Goal: Obtain resource: Download file/media

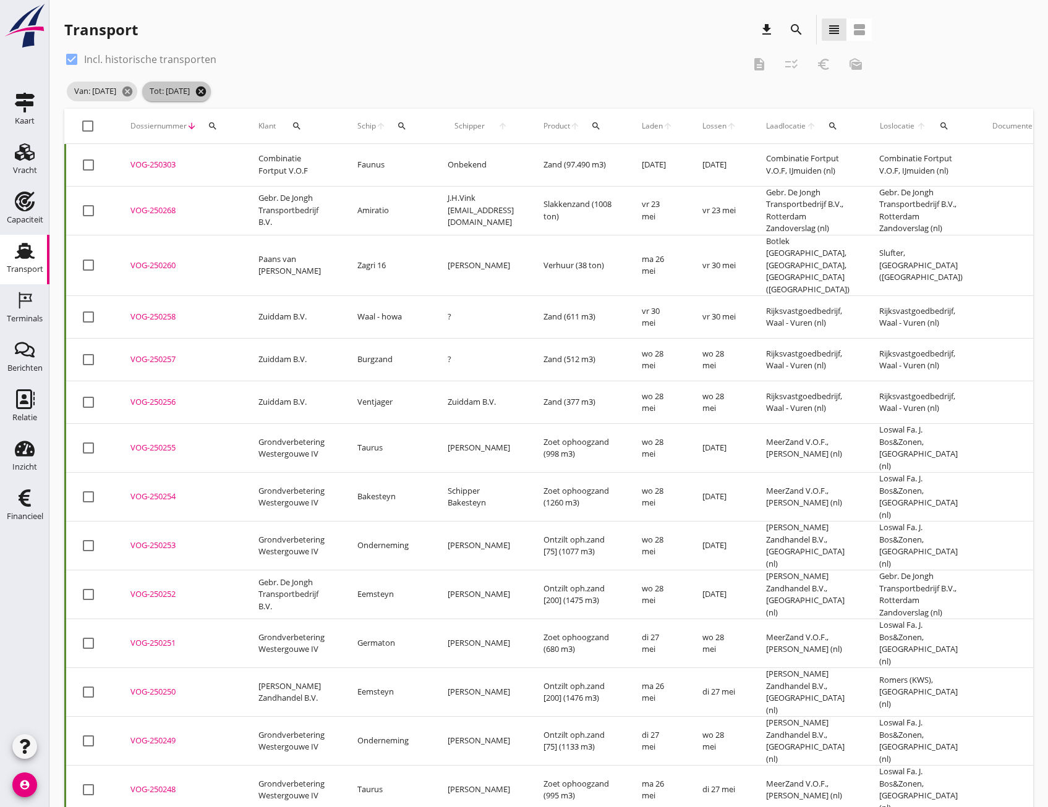
click at [207, 95] on icon "cancel" at bounding box center [201, 91] width 12 height 12
click at [134, 90] on icon "cancel" at bounding box center [127, 91] width 12 height 12
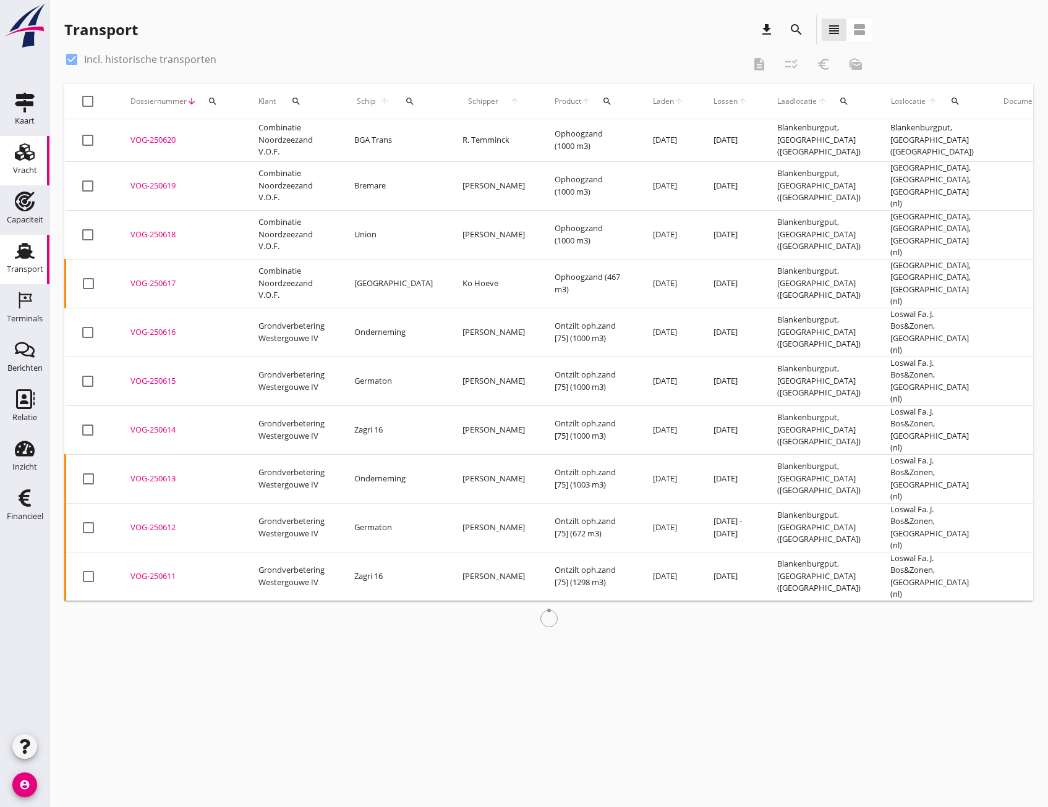
click at [27, 171] on div "Vracht" at bounding box center [25, 170] width 24 height 8
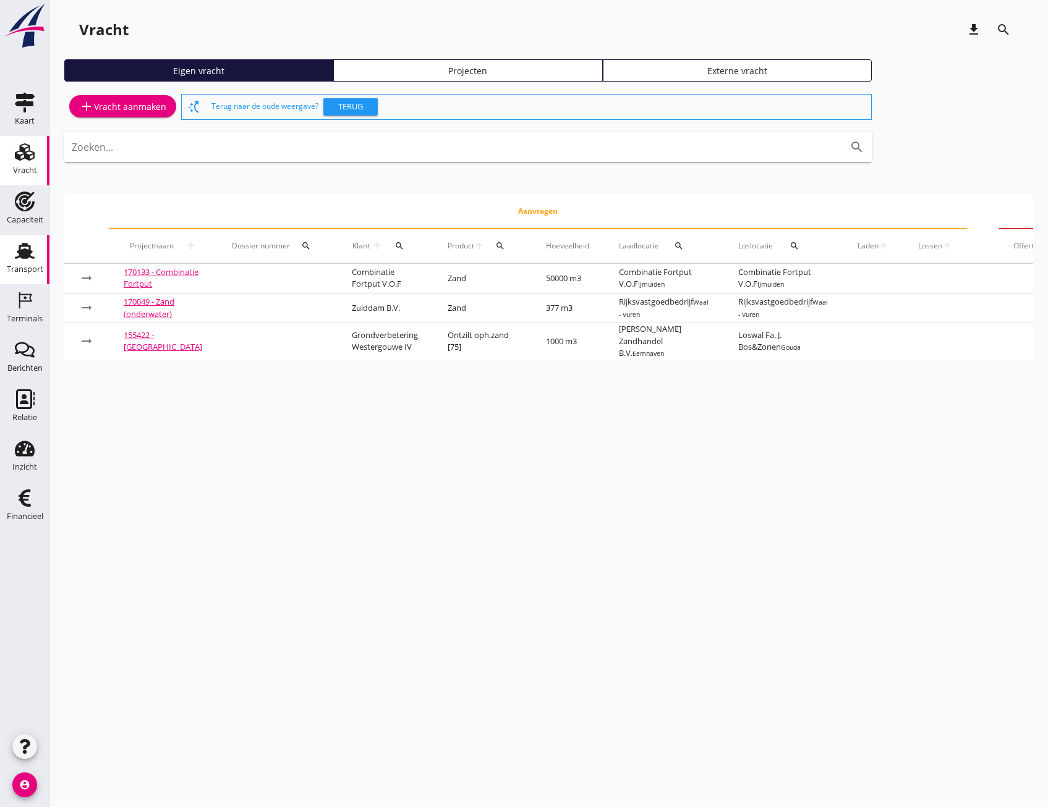
click at [24, 255] on use at bounding box center [25, 251] width 20 height 16
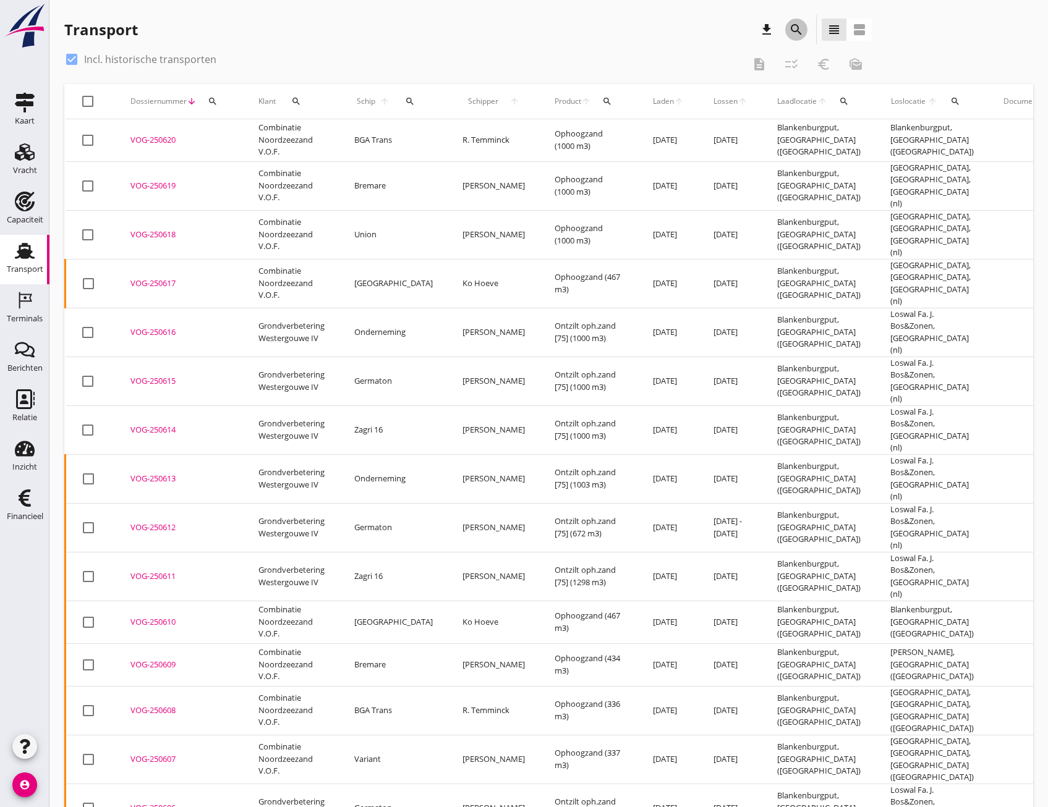
click at [795, 30] on icon "search" at bounding box center [796, 29] width 15 height 15
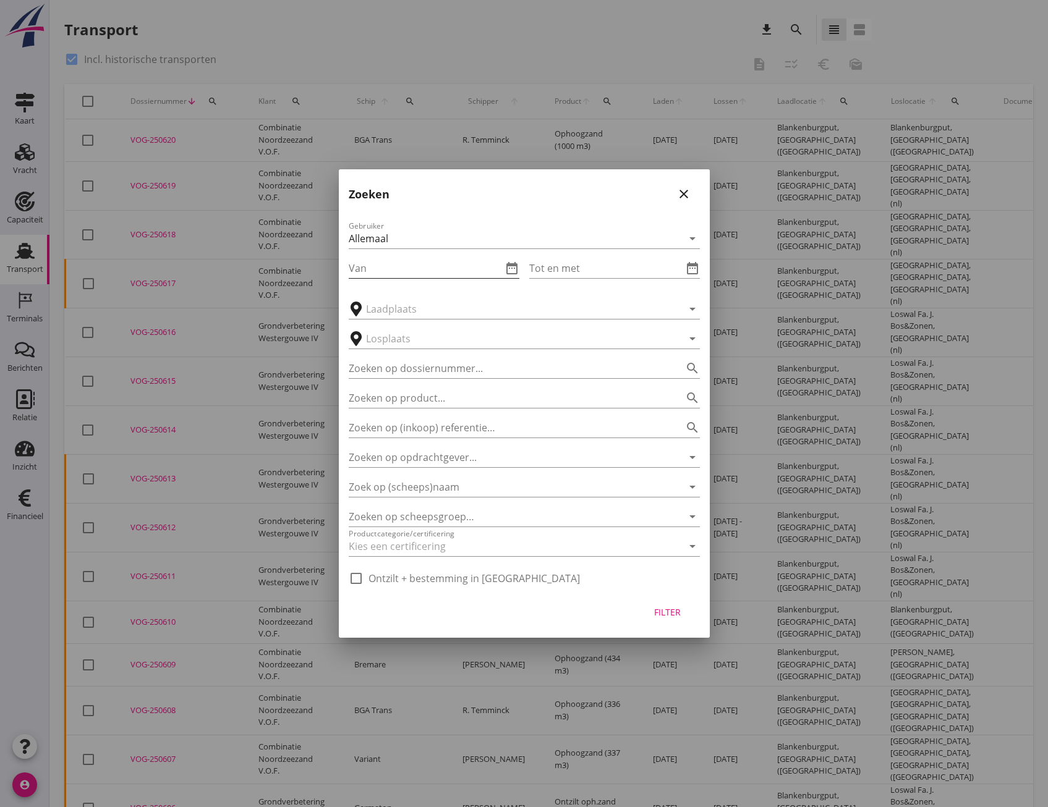
click at [408, 265] on input "Van" at bounding box center [425, 268] width 153 height 20
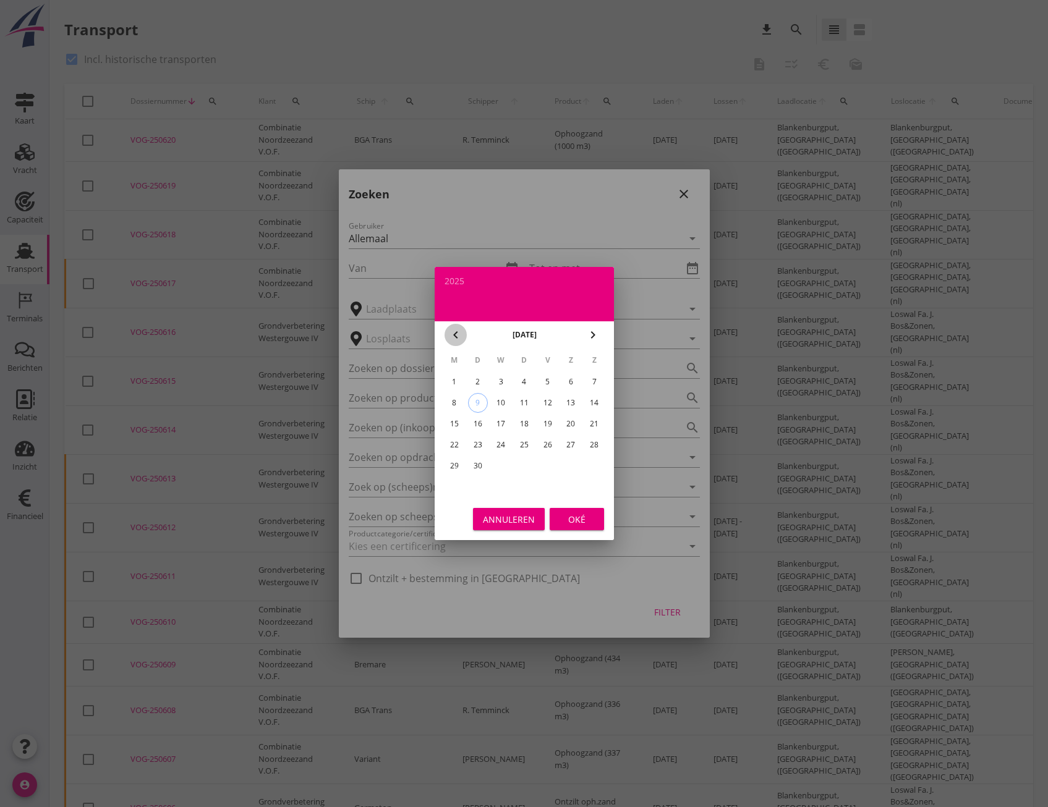
click at [457, 332] on icon "chevron_left" at bounding box center [455, 335] width 15 height 15
click at [456, 335] on icon "chevron_left" at bounding box center [455, 335] width 15 height 15
click at [593, 381] on div "1" at bounding box center [594, 382] width 20 height 20
type input "[DATE]"
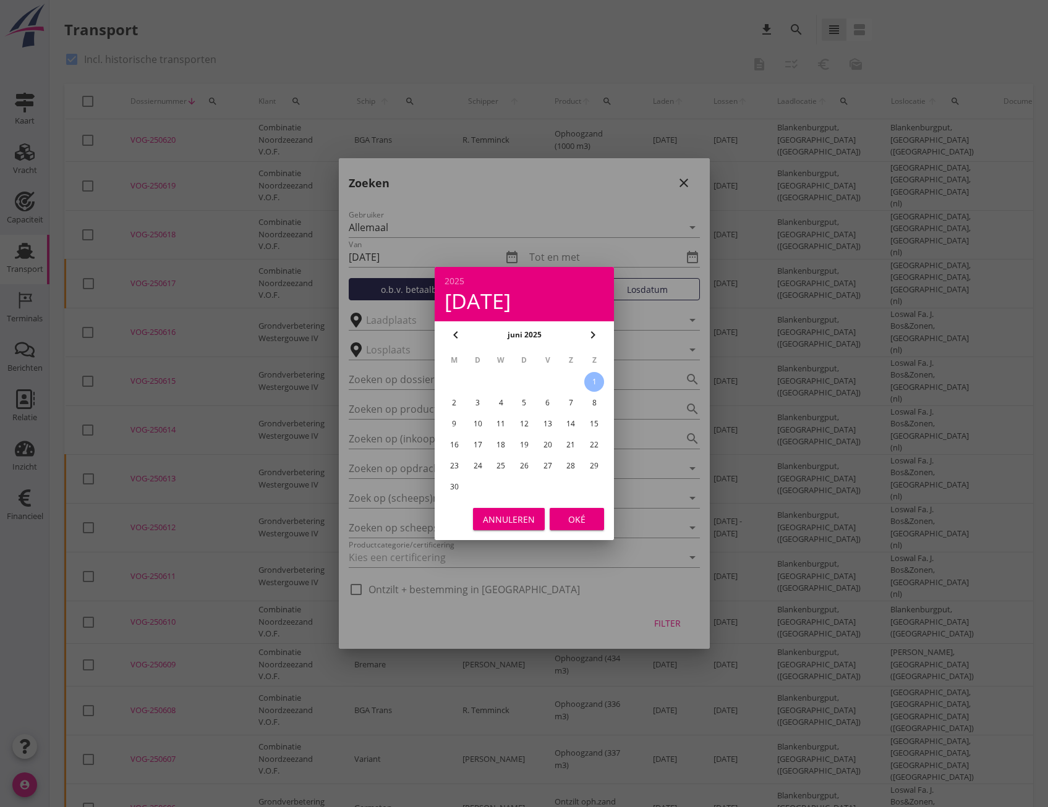
click at [578, 519] on div "Oké" at bounding box center [576, 519] width 35 height 13
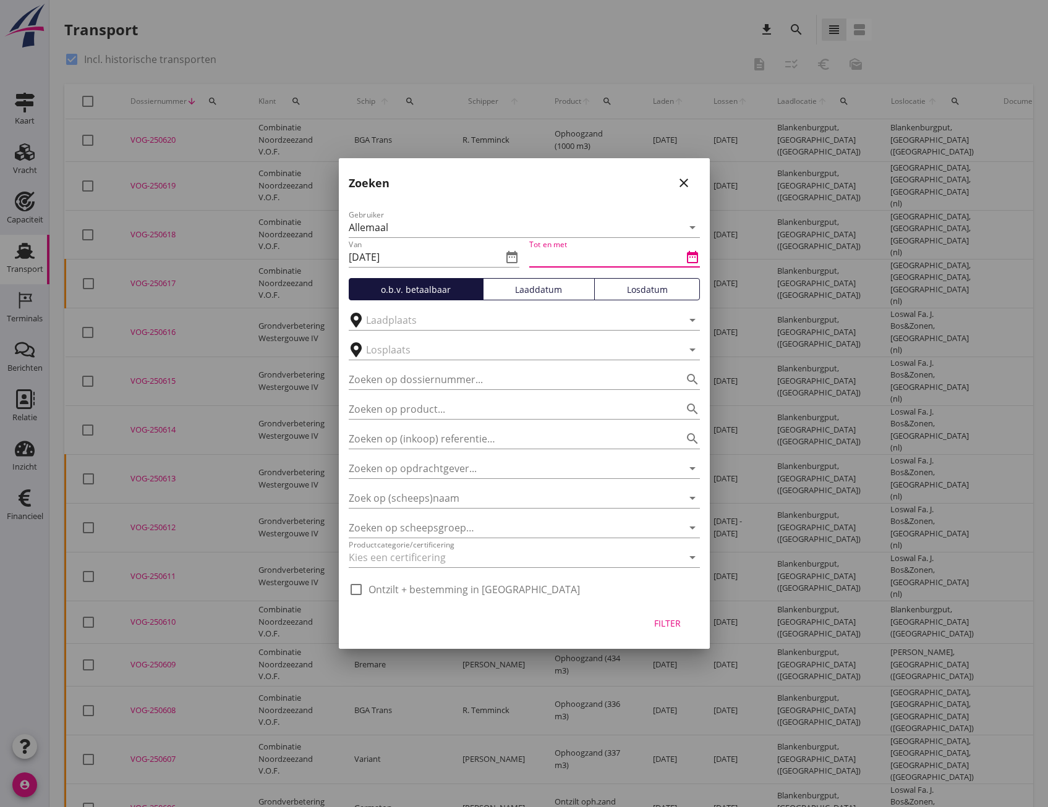
click at [567, 256] on input "Tot en met" at bounding box center [605, 257] width 153 height 20
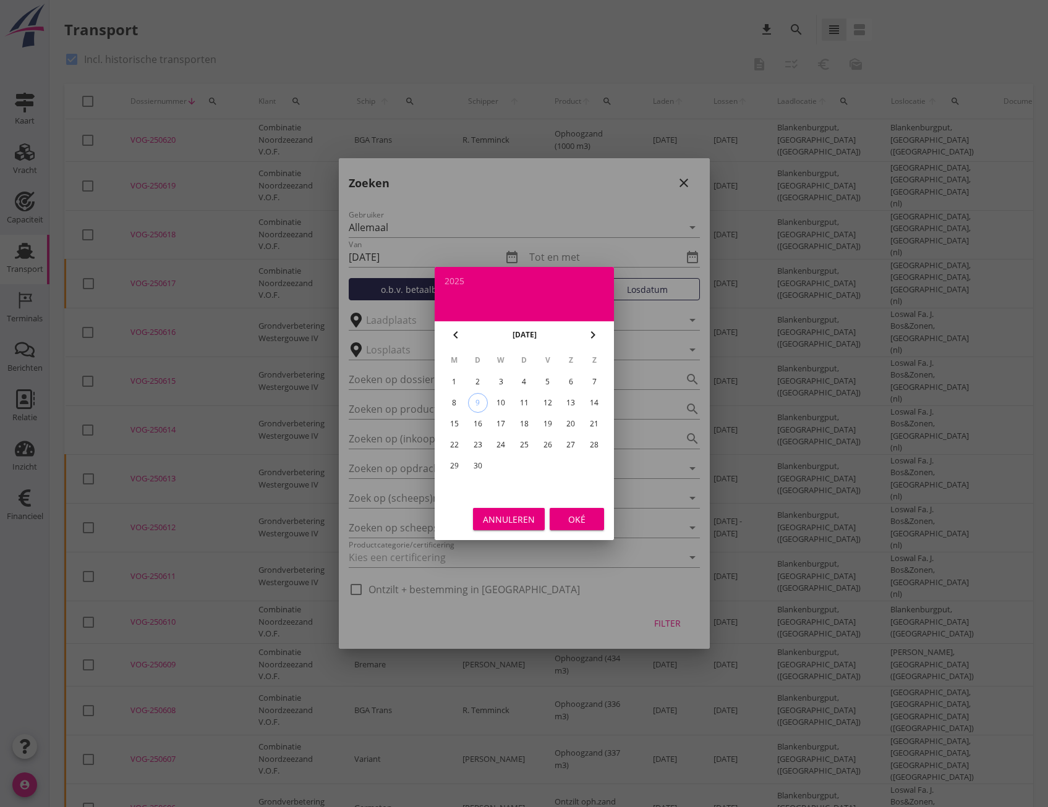
click at [475, 464] on div "30" at bounding box center [477, 466] width 20 height 20
click at [571, 528] on button "Oké" at bounding box center [577, 519] width 54 height 22
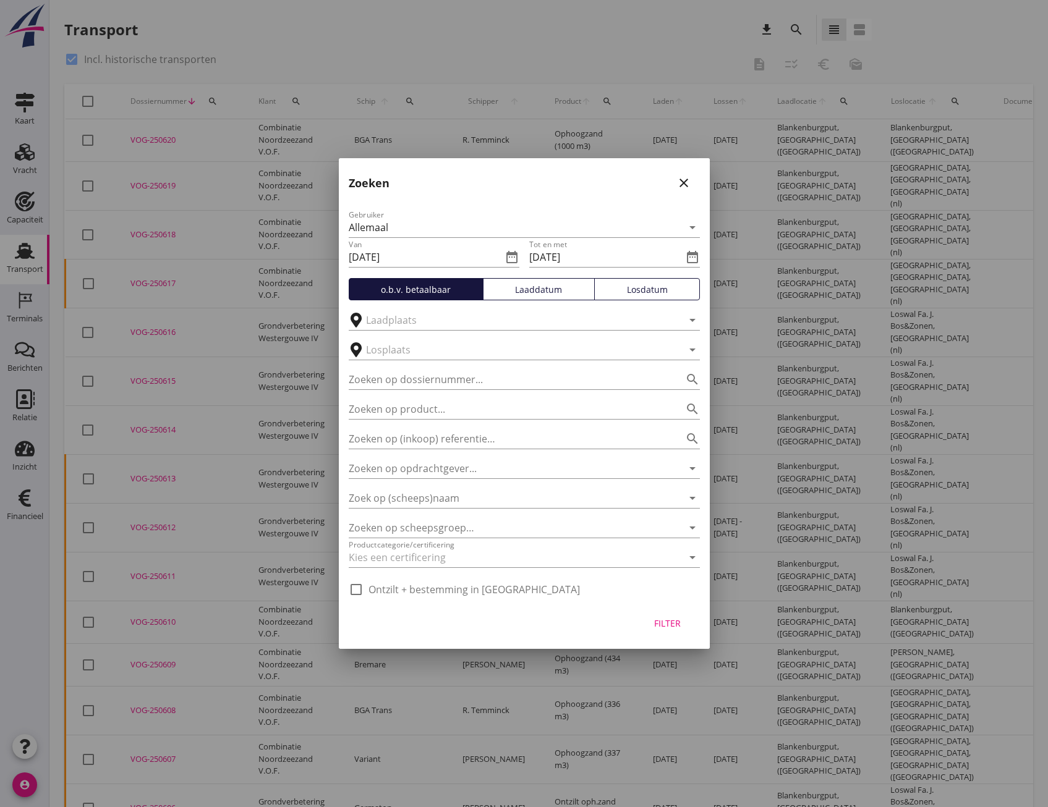
click at [622, 286] on div "Losdatum" at bounding box center [647, 289] width 95 height 13
click at [696, 255] on icon "date_range" at bounding box center [692, 257] width 15 height 15
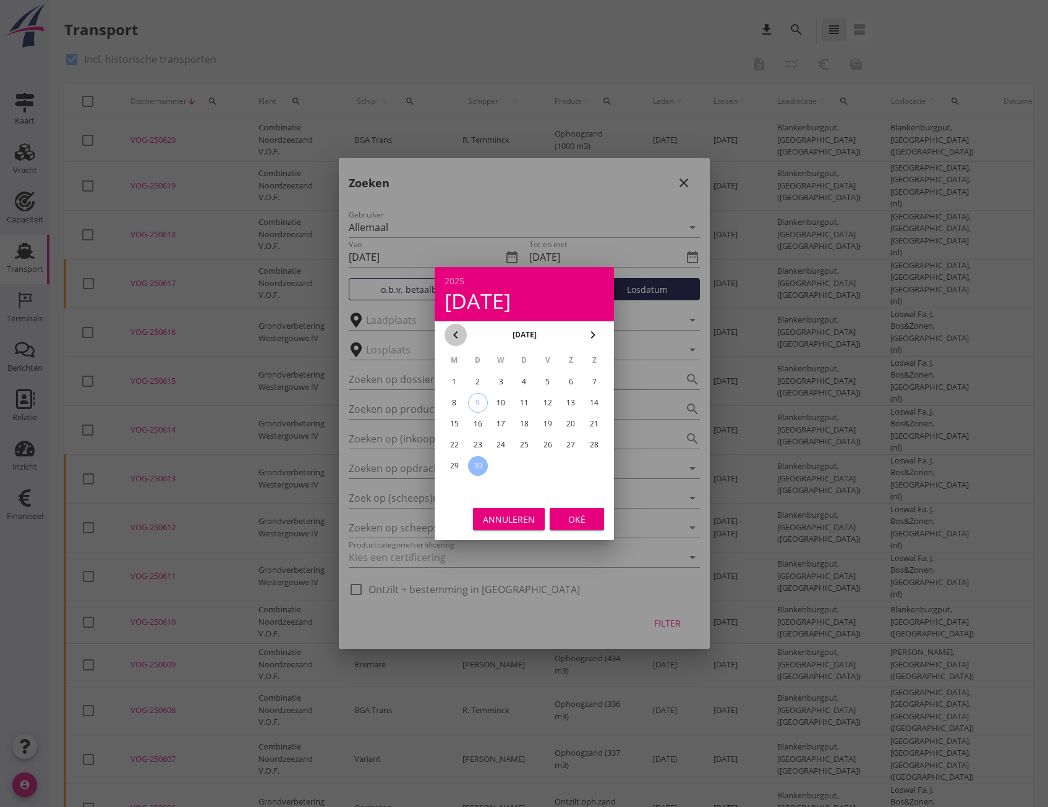
click at [454, 331] on icon "chevron_left" at bounding box center [455, 335] width 15 height 15
click at [456, 487] on div "30" at bounding box center [454, 487] width 20 height 20
type input "[DATE]"
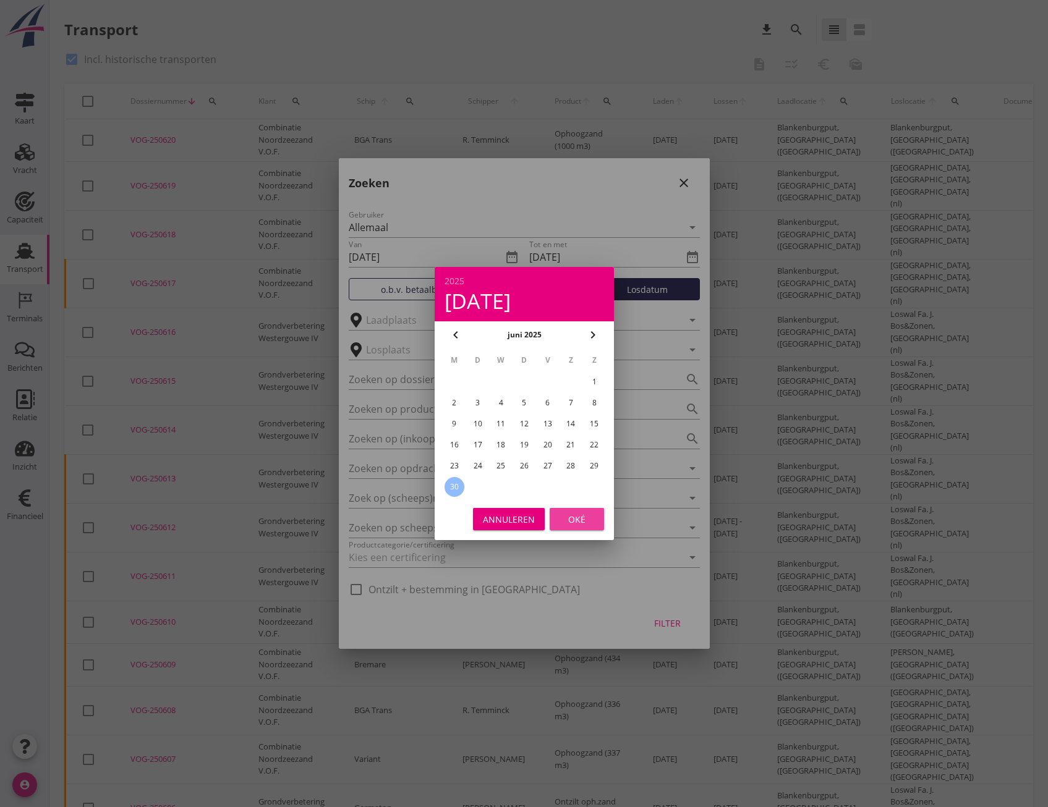
click at [589, 523] on div "Oké" at bounding box center [576, 519] width 35 height 13
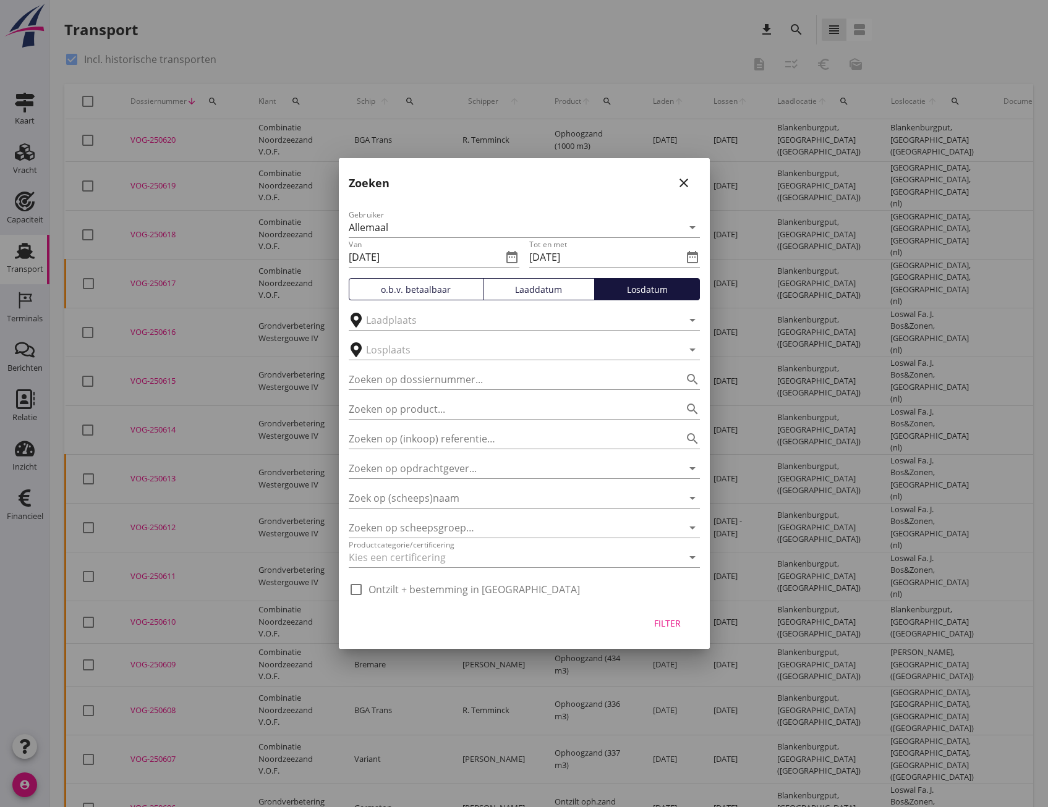
click at [670, 626] on div "Filter" at bounding box center [667, 623] width 35 height 13
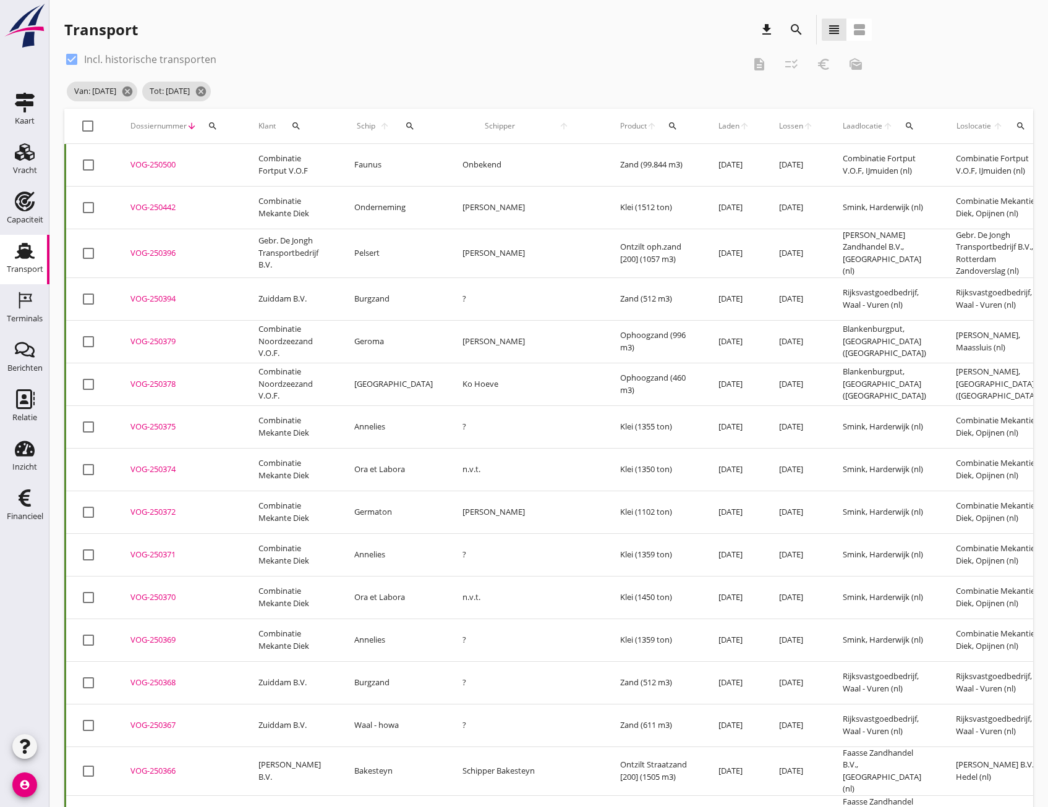
click at [88, 131] on div at bounding box center [87, 126] width 21 height 21
checkbox input "true"
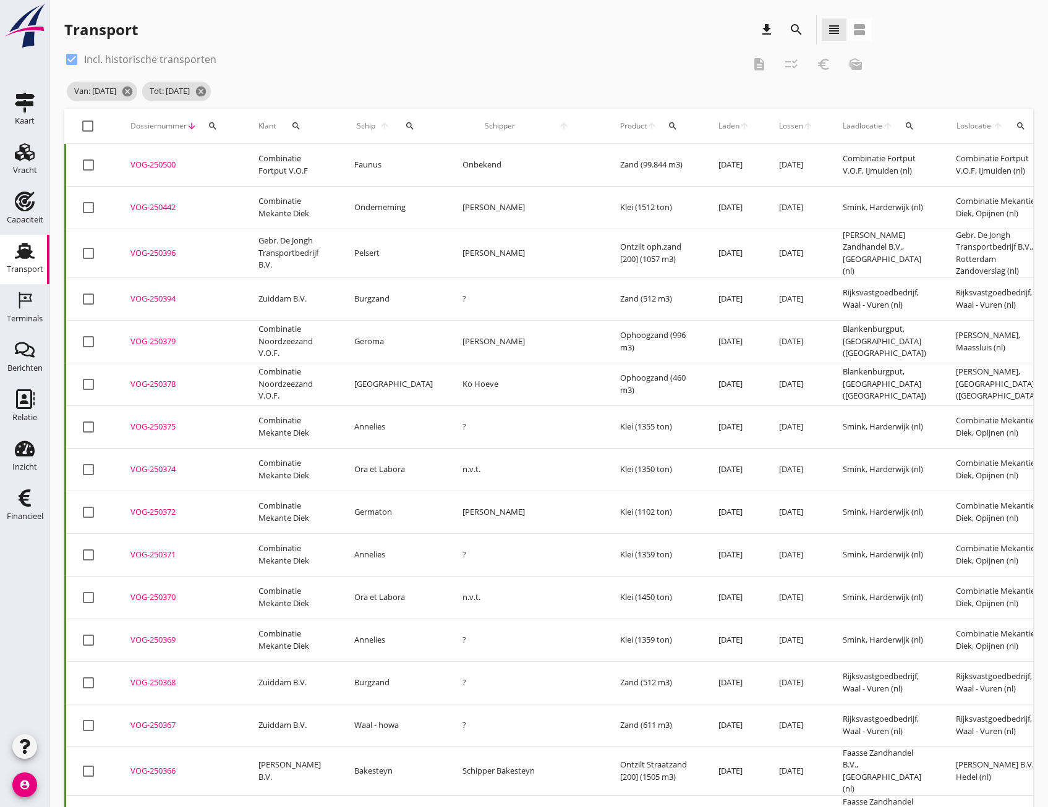
checkbox input "true"
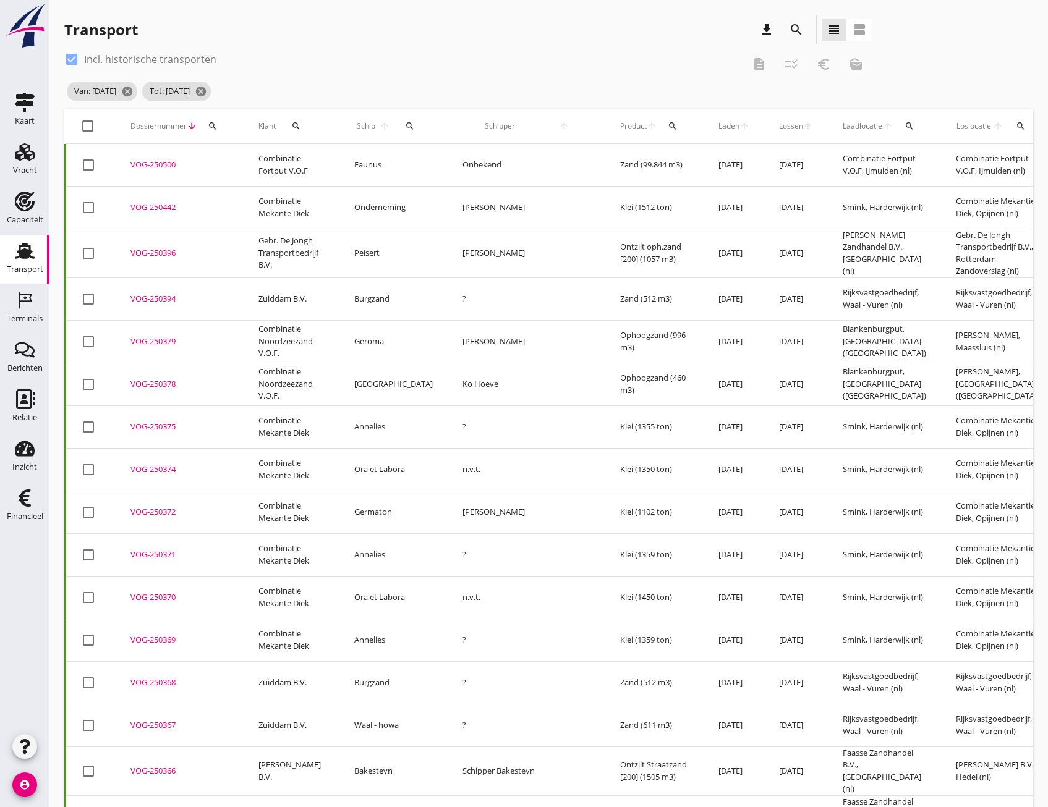
checkbox input "true"
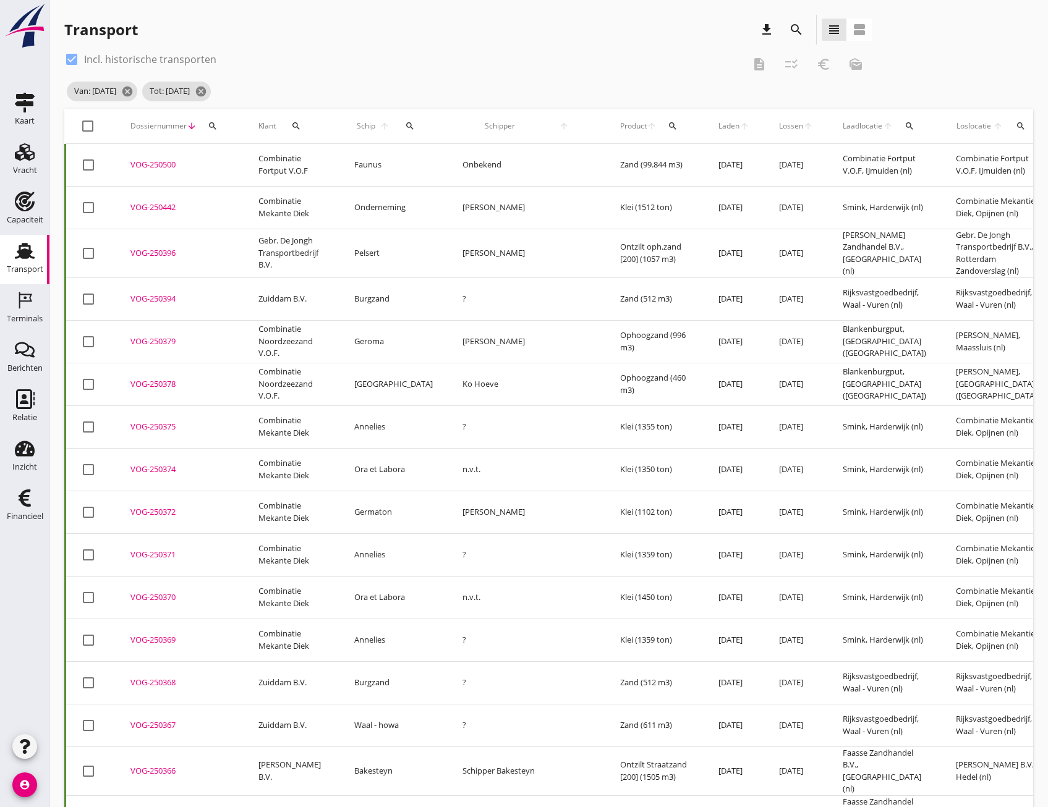
checkbox input "true"
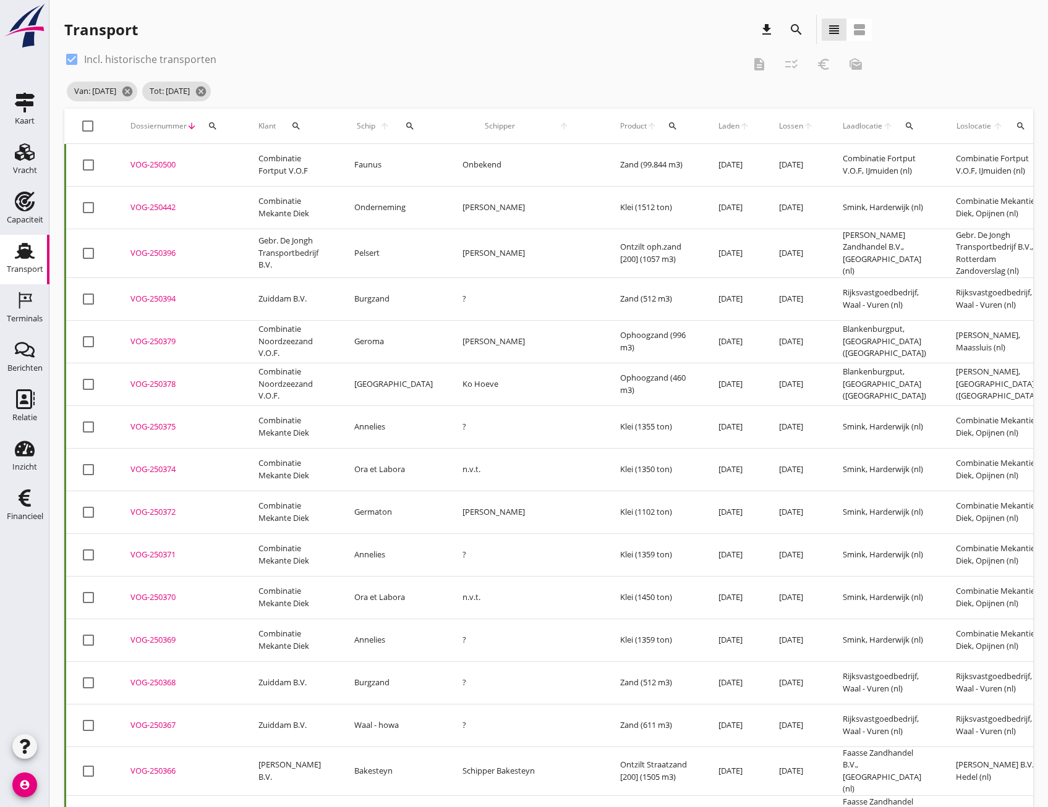
checkbox input "true"
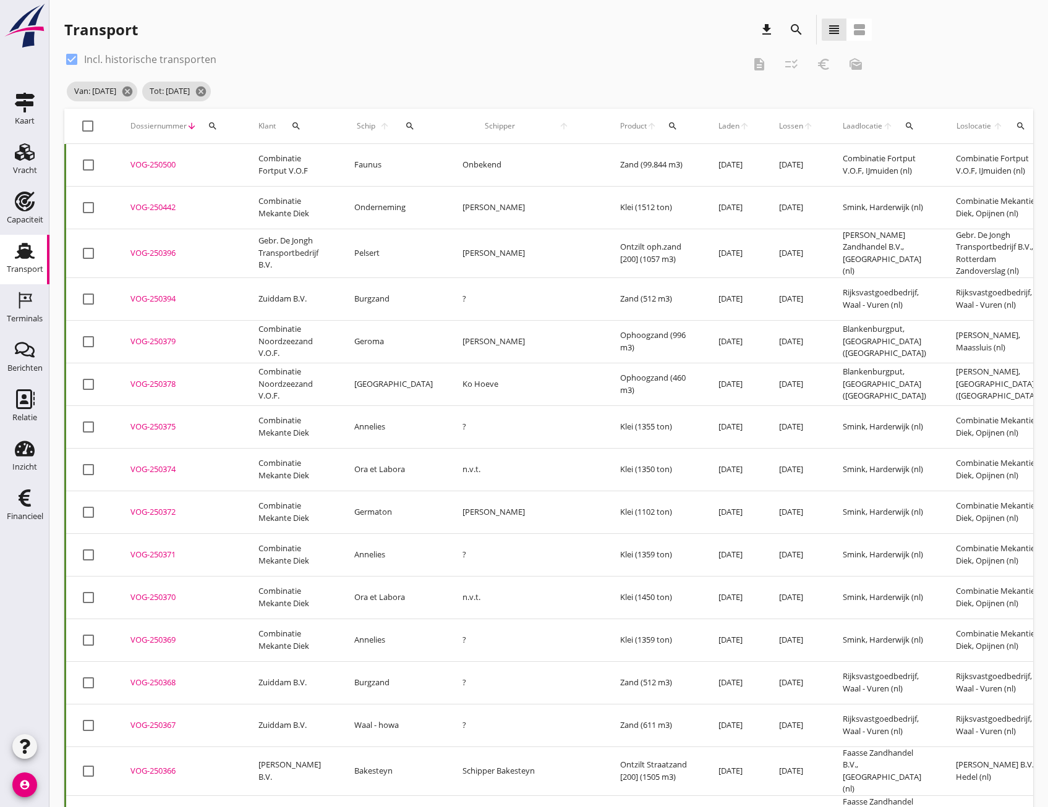
checkbox input "true"
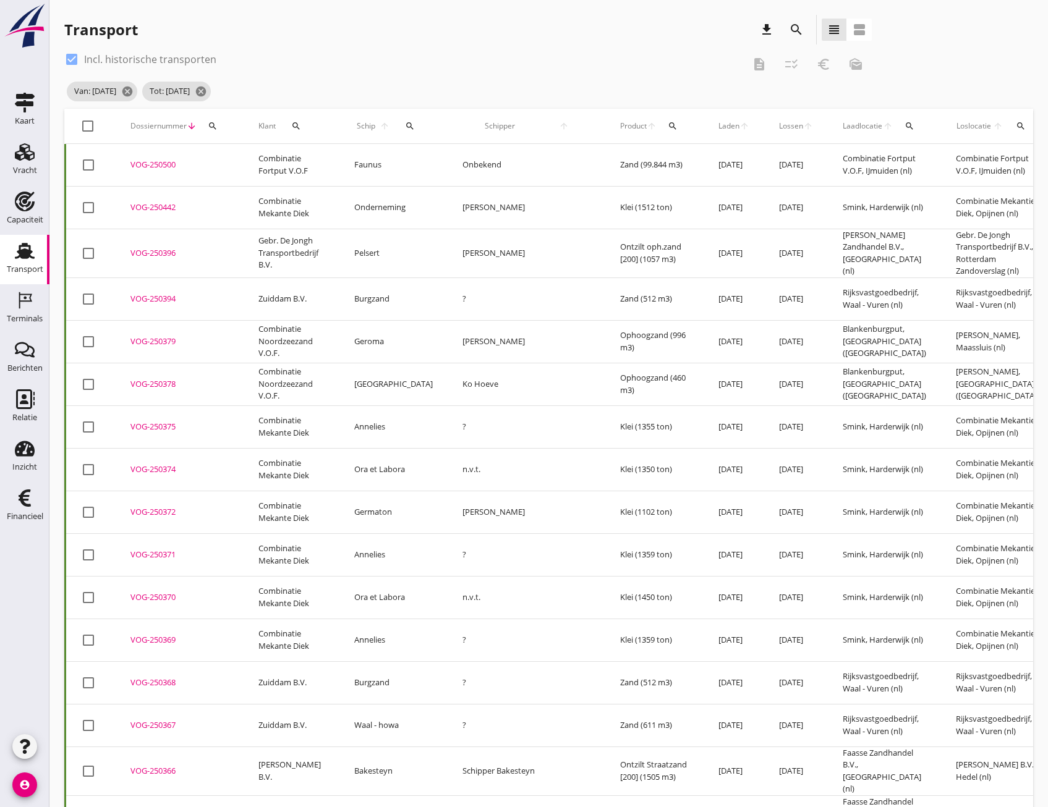
checkbox input "true"
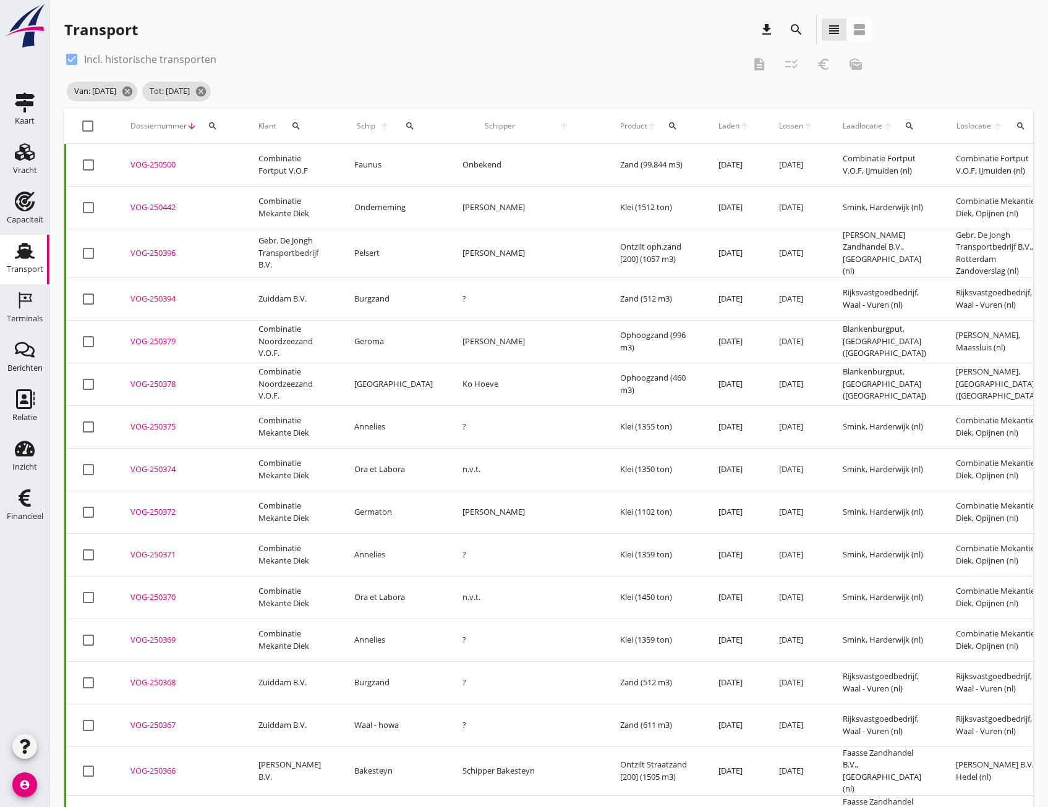
checkbox input "true"
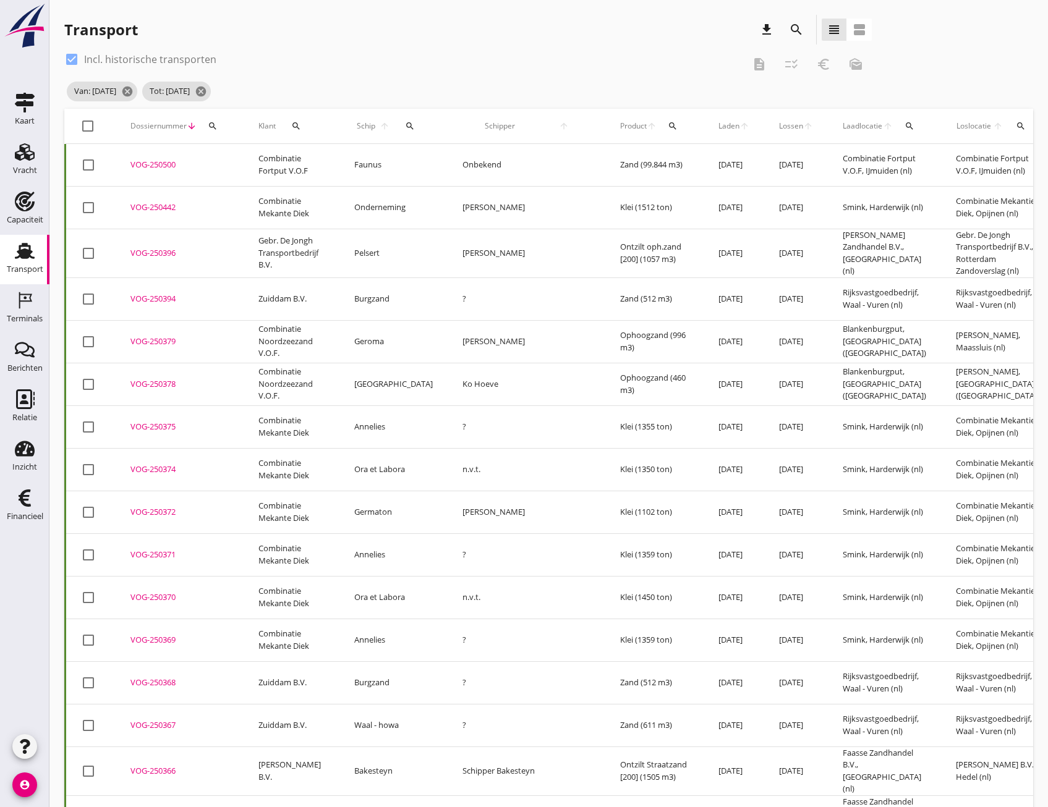
checkbox input "true"
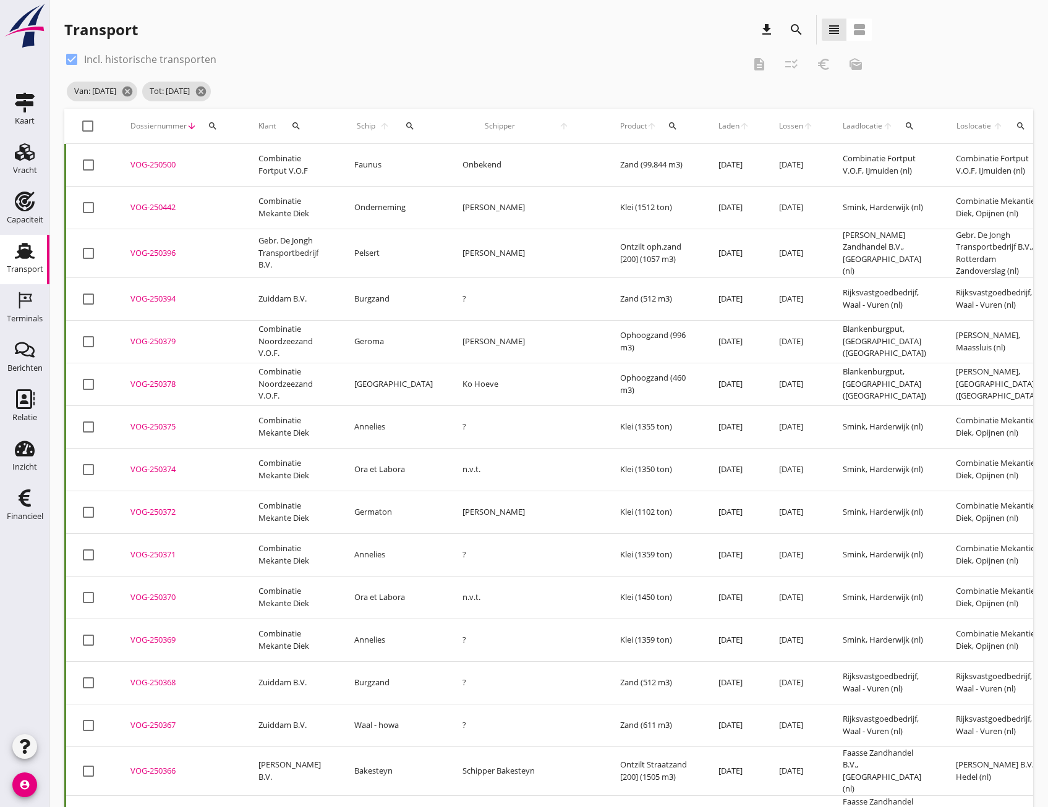
checkbox input "true"
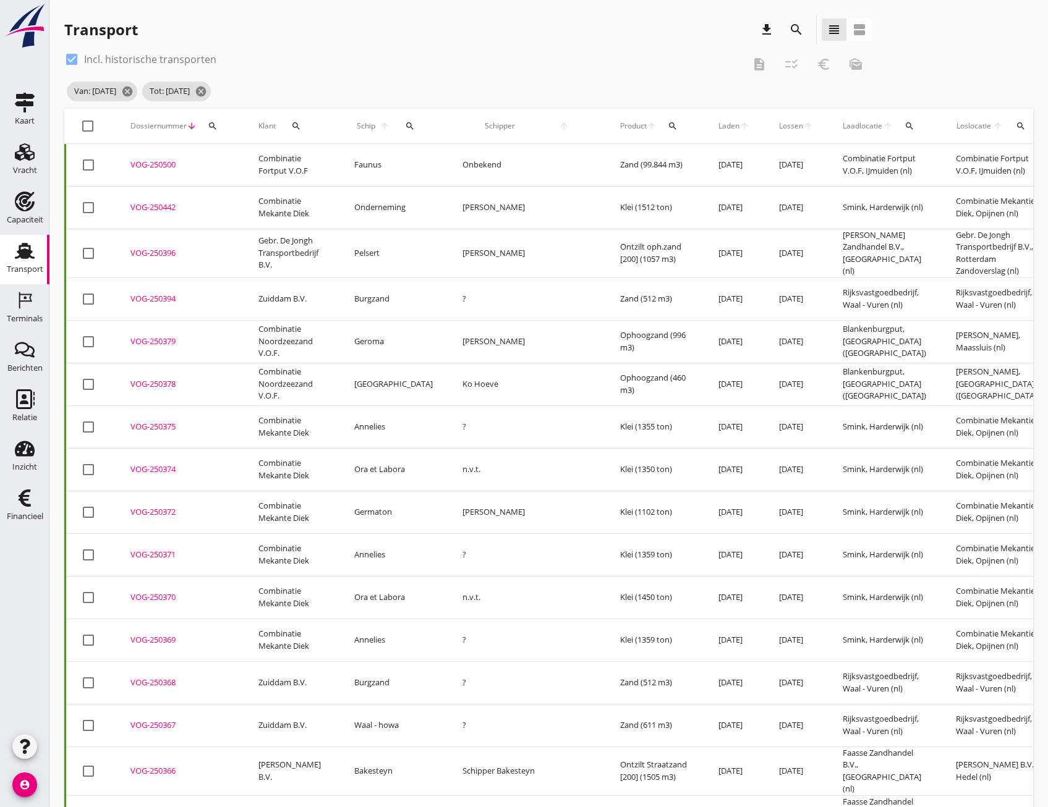
checkbox input "true"
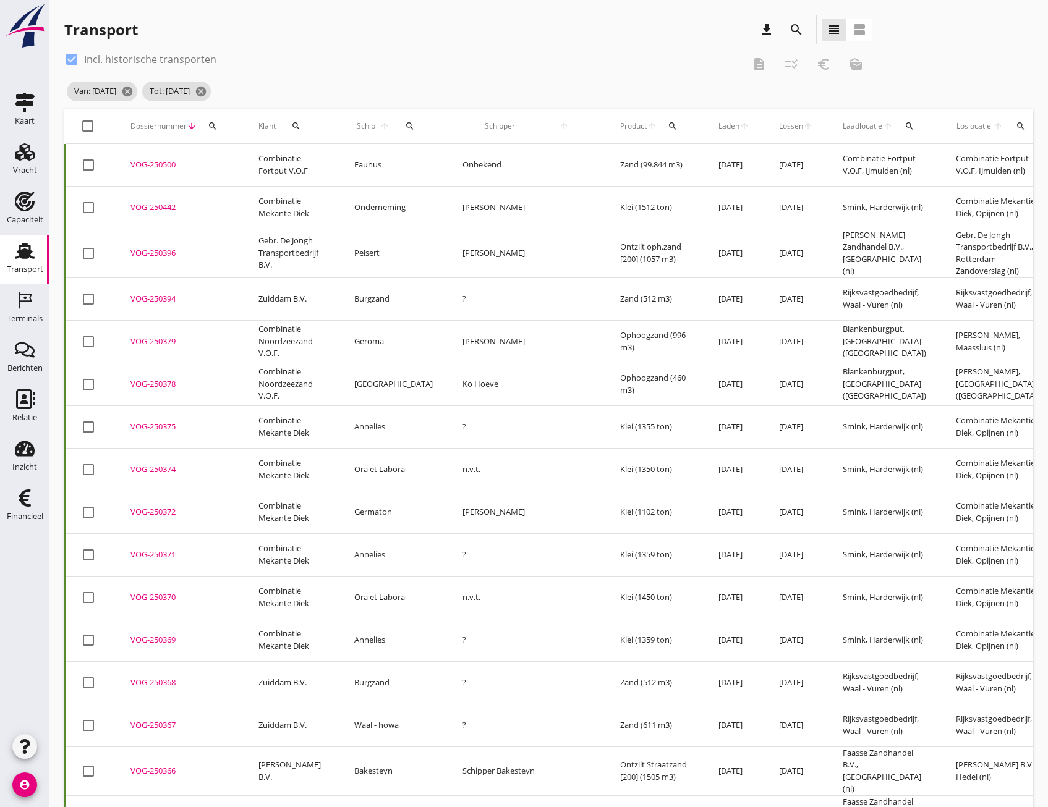
checkbox input "true"
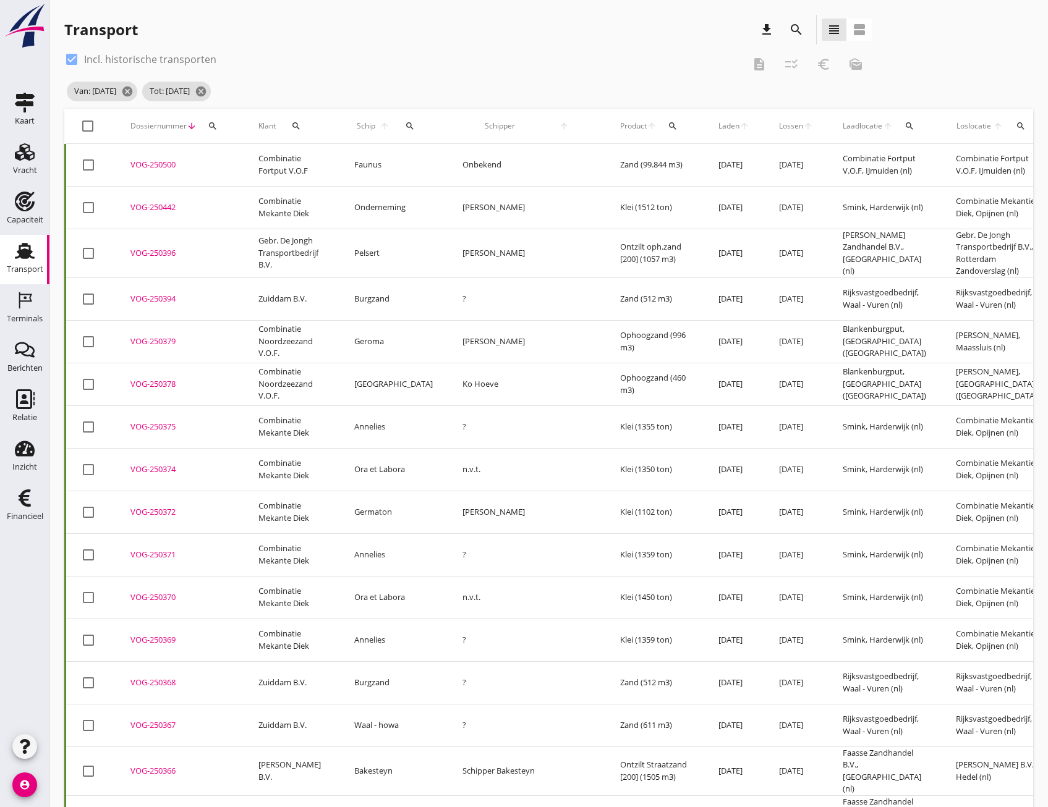
checkbox input "true"
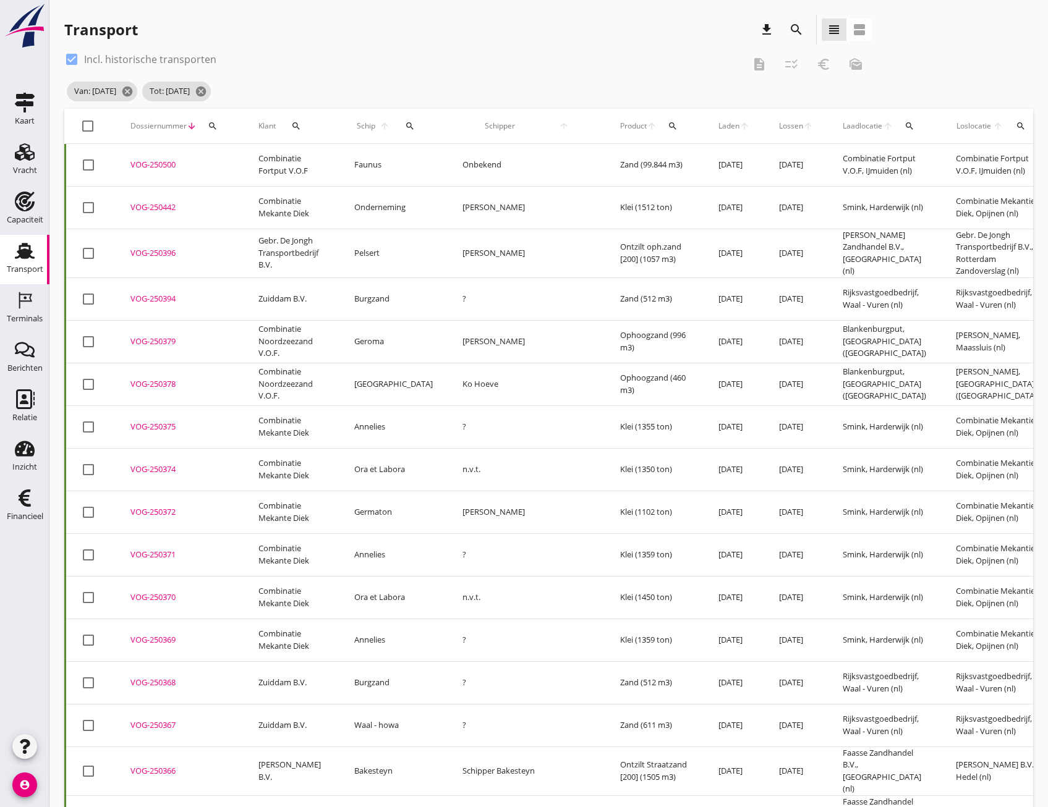
checkbox input "true"
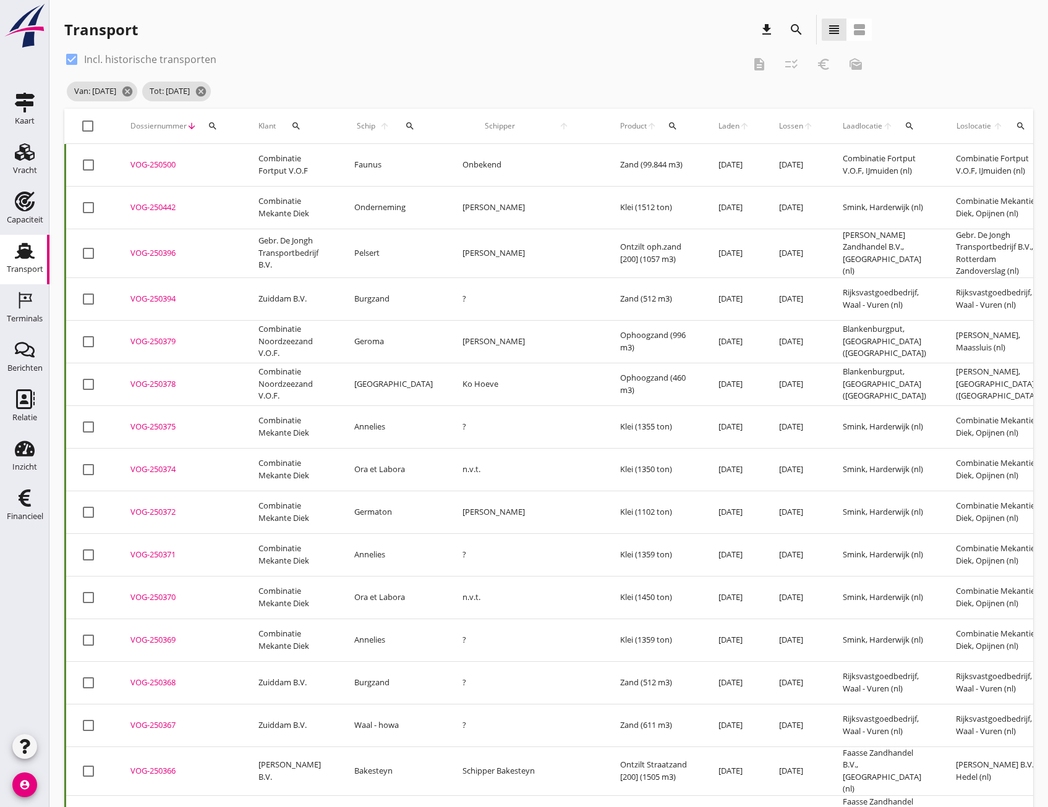
checkbox input "true"
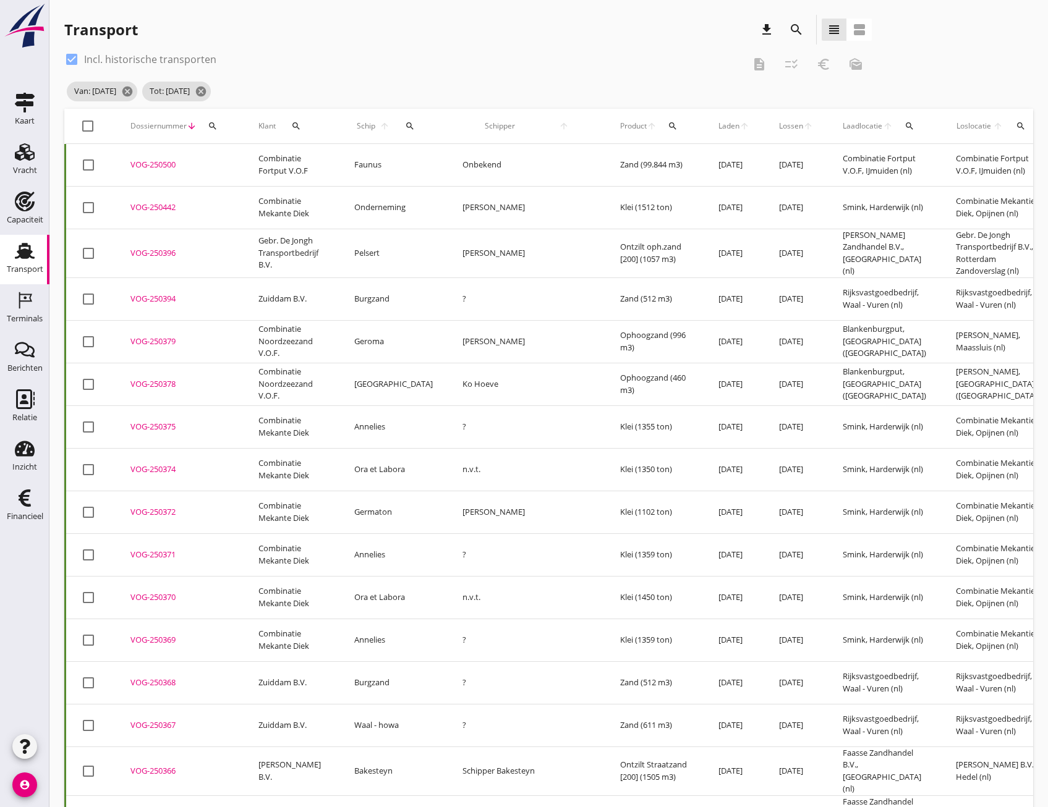
checkbox input "true"
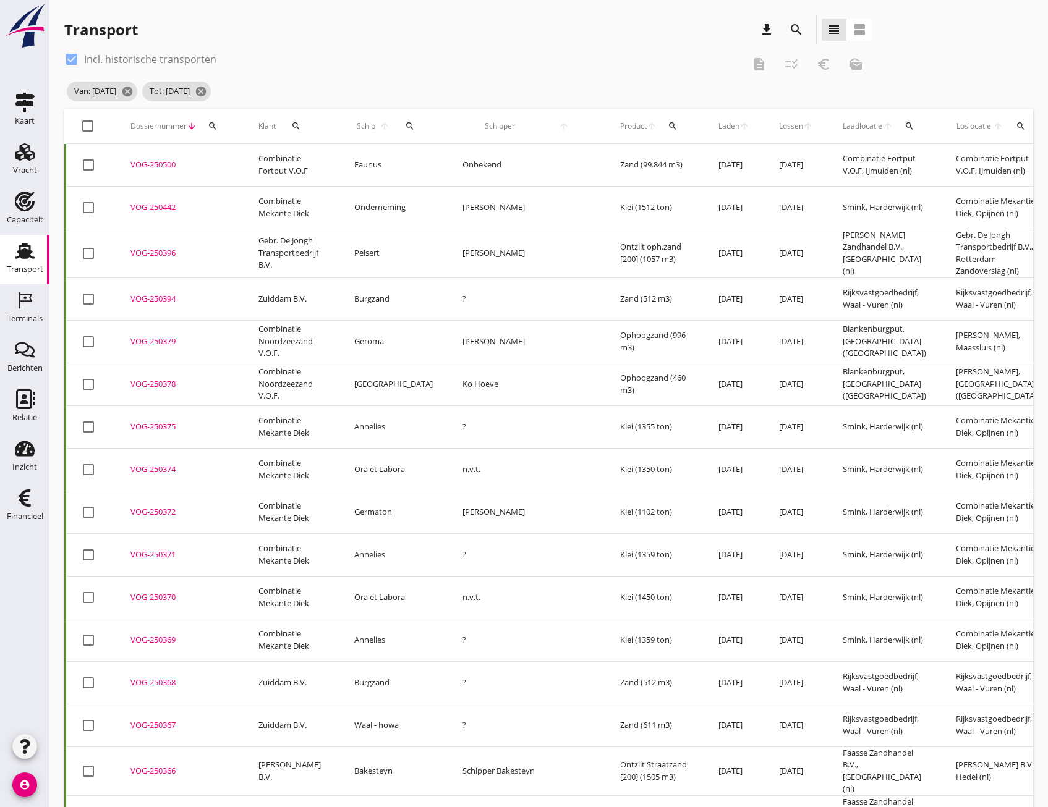
checkbox input "true"
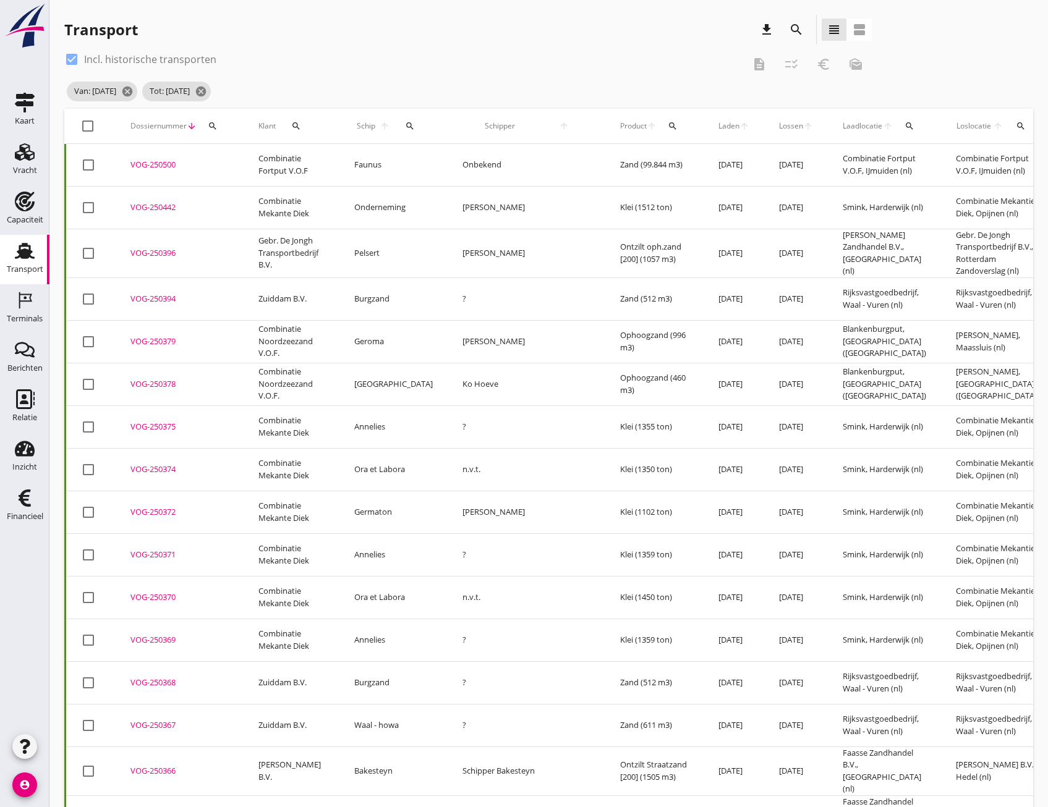
checkbox input "true"
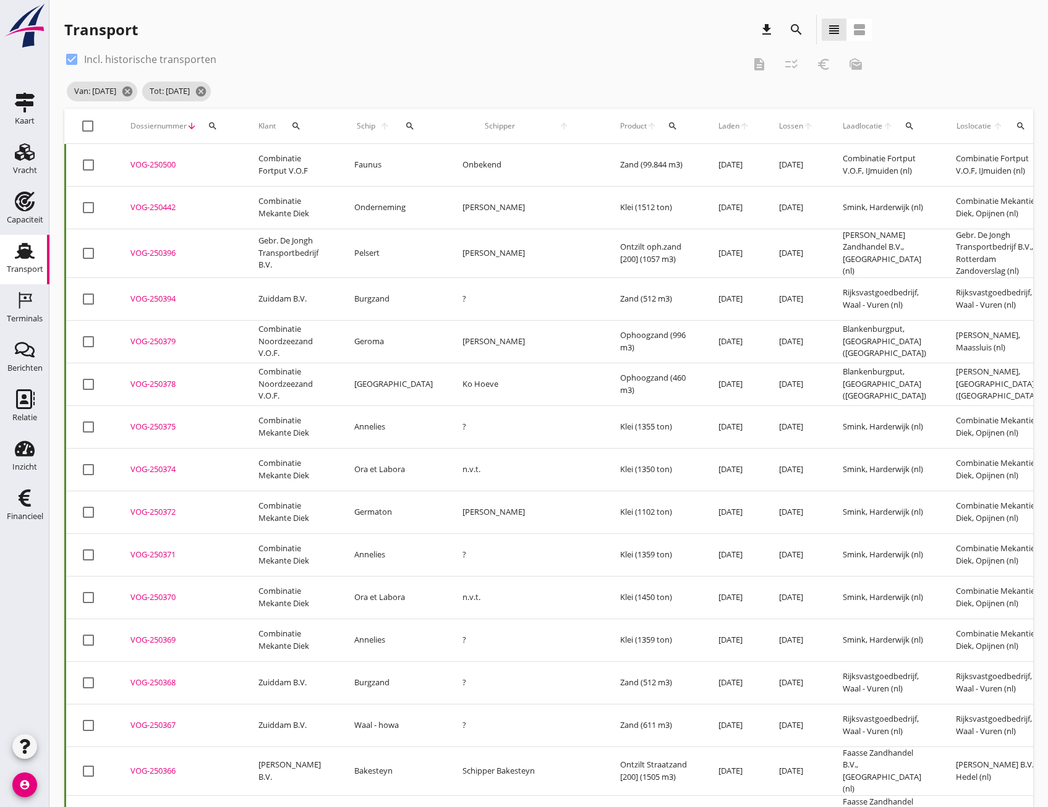
checkbox input "true"
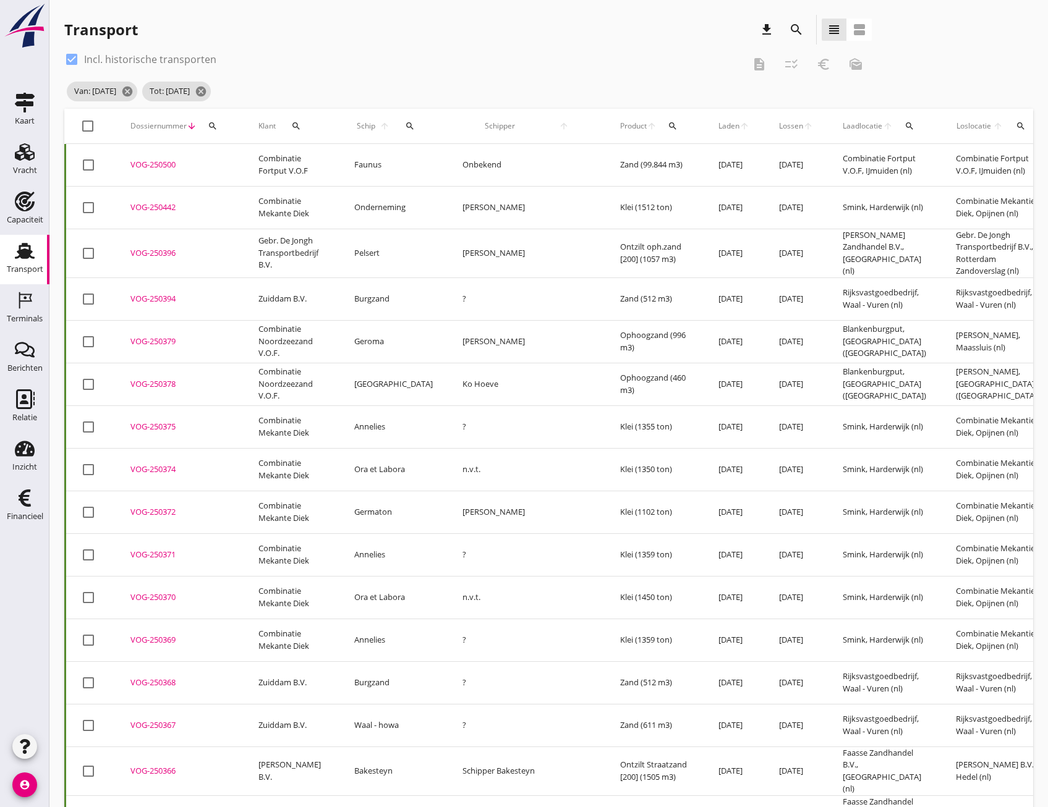
checkbox input "true"
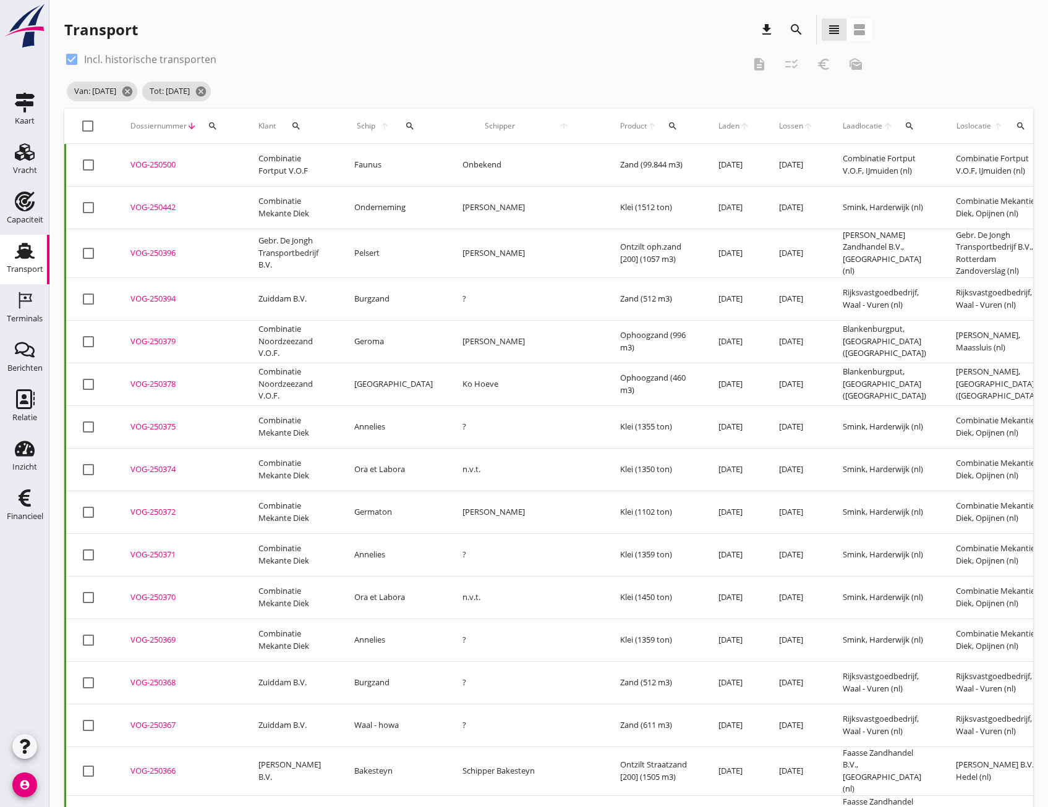
checkbox input "true"
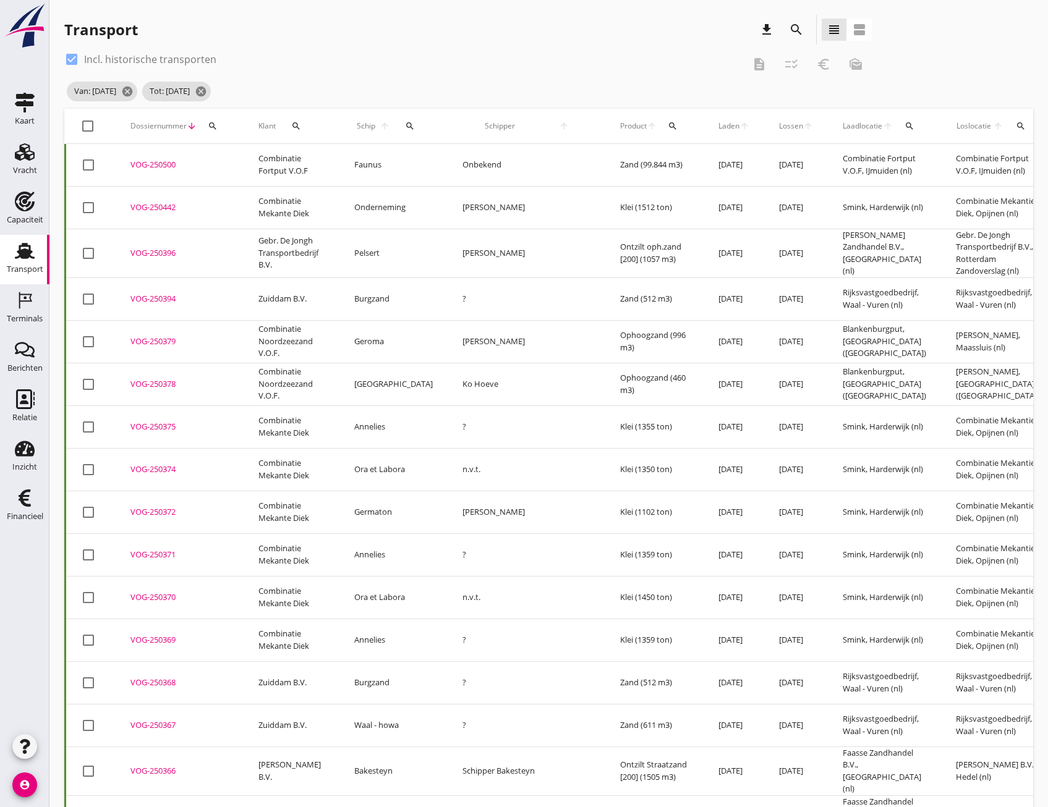
checkbox input "true"
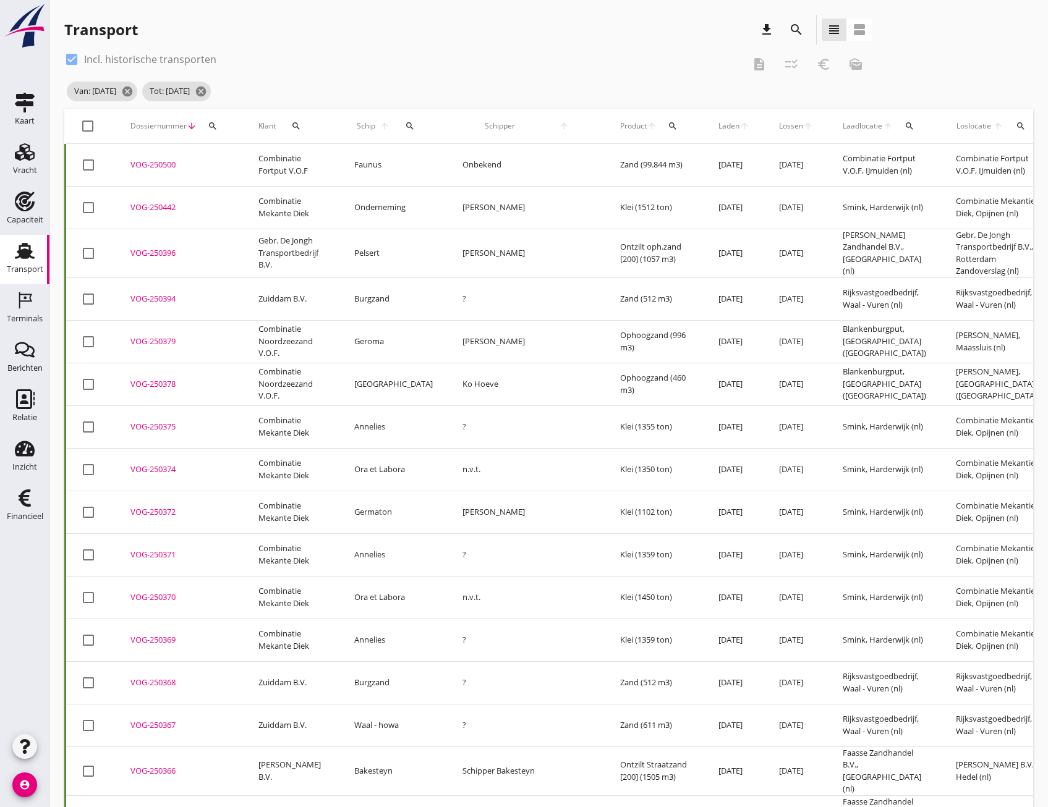
checkbox input "true"
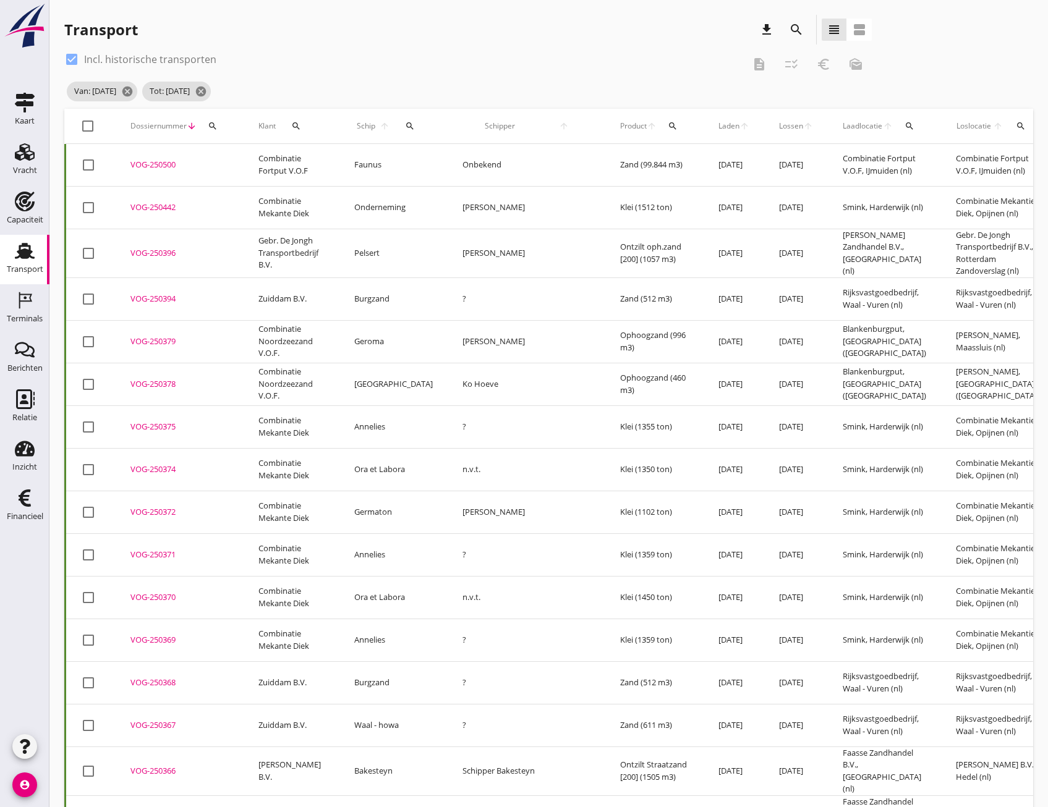
checkbox input "true"
click at [794, 64] on icon "checklist_rtl" at bounding box center [791, 64] width 15 height 15
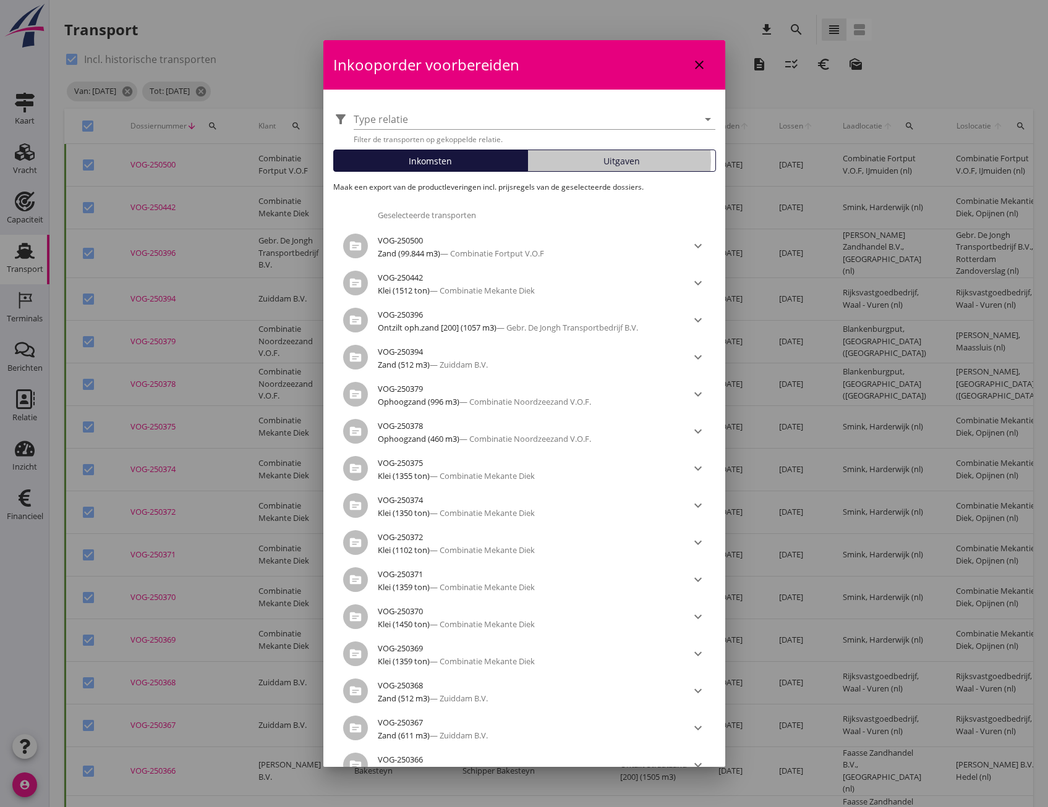
click at [627, 156] on span "Uitgaven" at bounding box center [621, 161] width 36 height 13
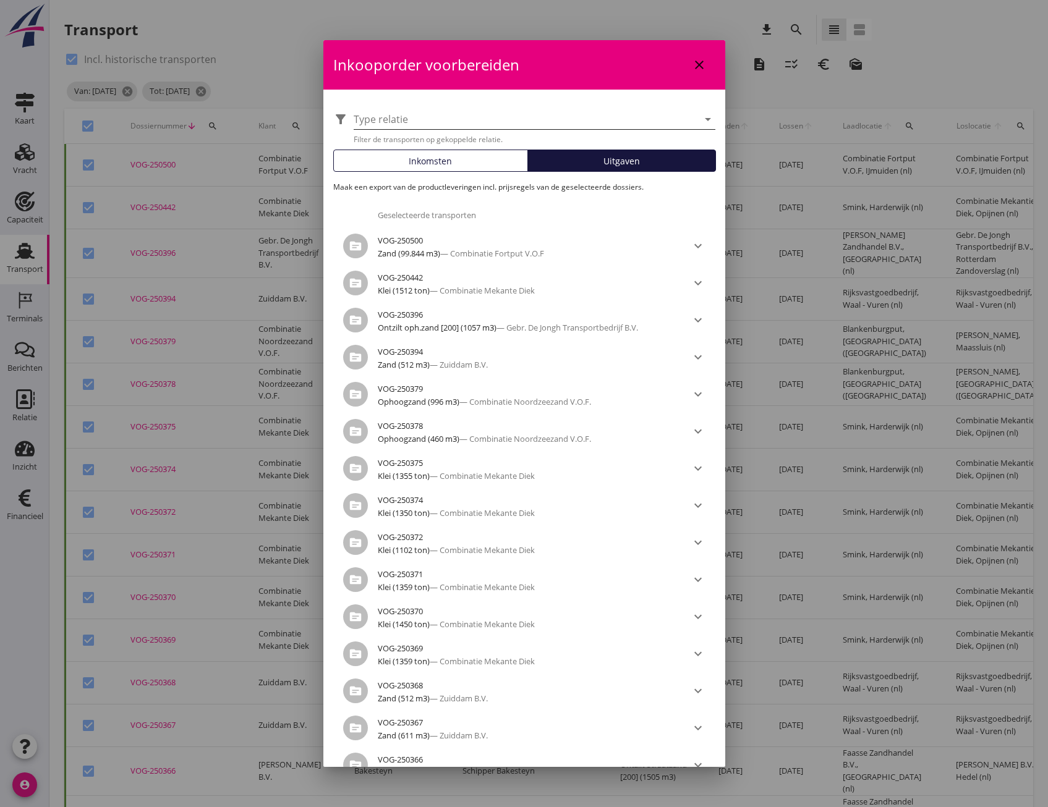
click at [555, 123] on div at bounding box center [526, 119] width 344 height 20
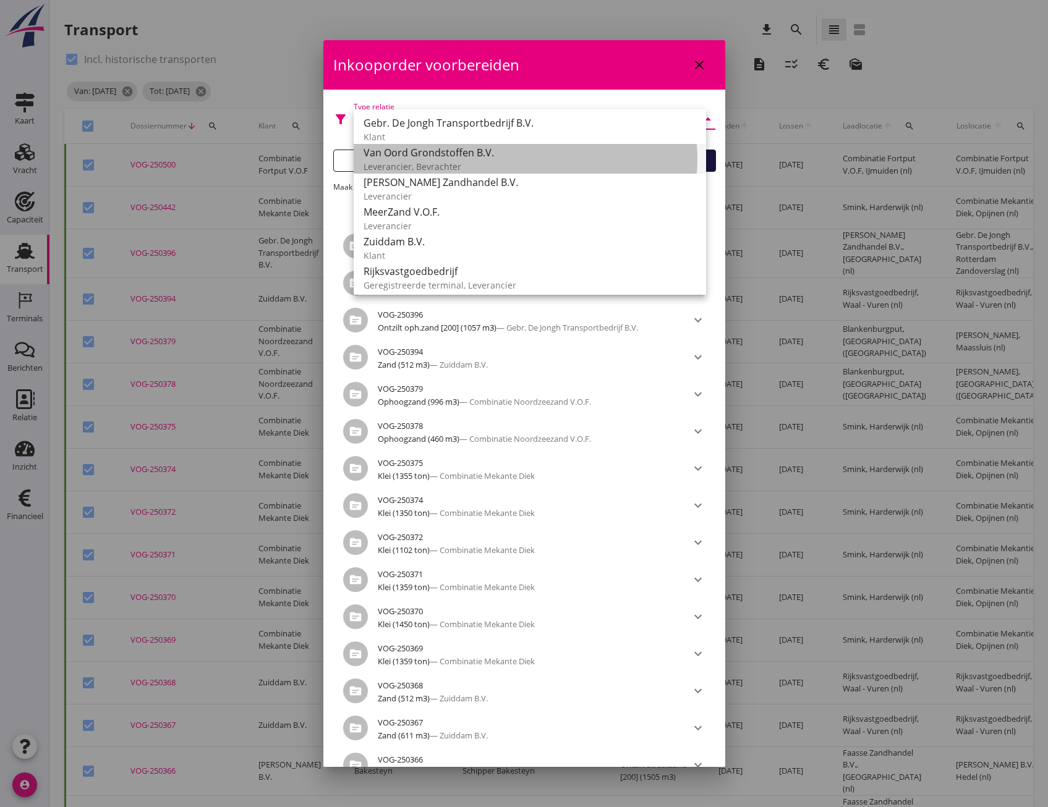
click at [429, 158] on div "Van Oord Grondstoffen B.V." at bounding box center [530, 152] width 333 height 15
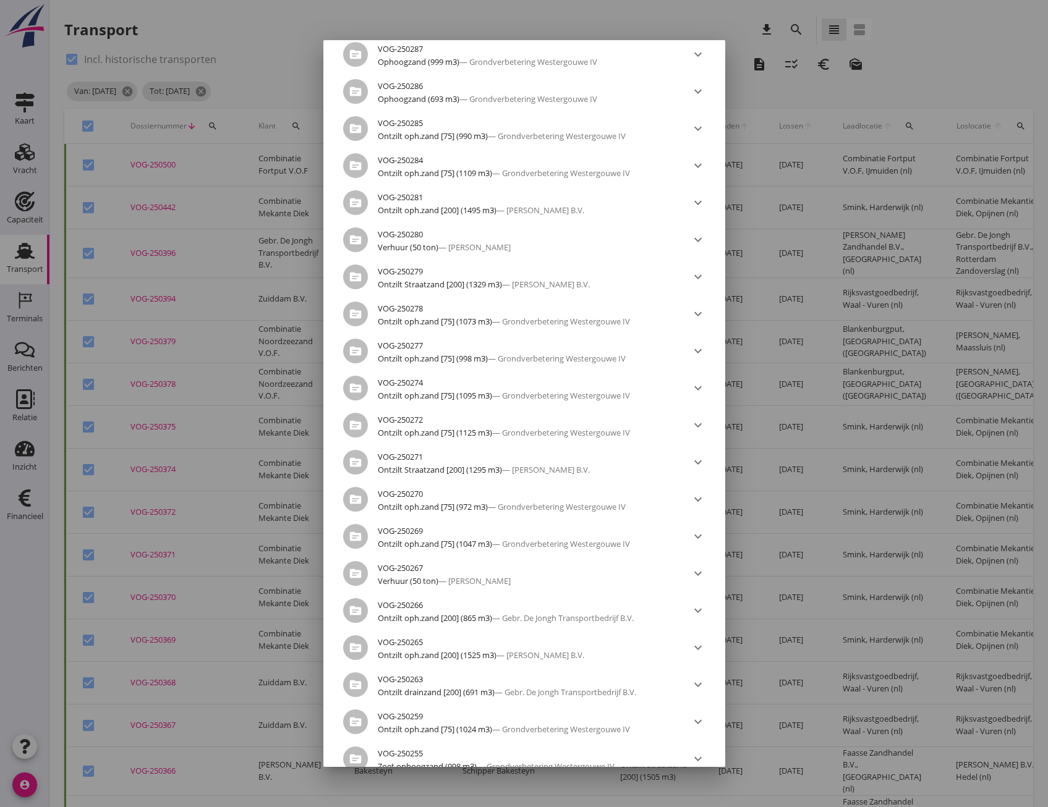
scroll to position [2872, 0]
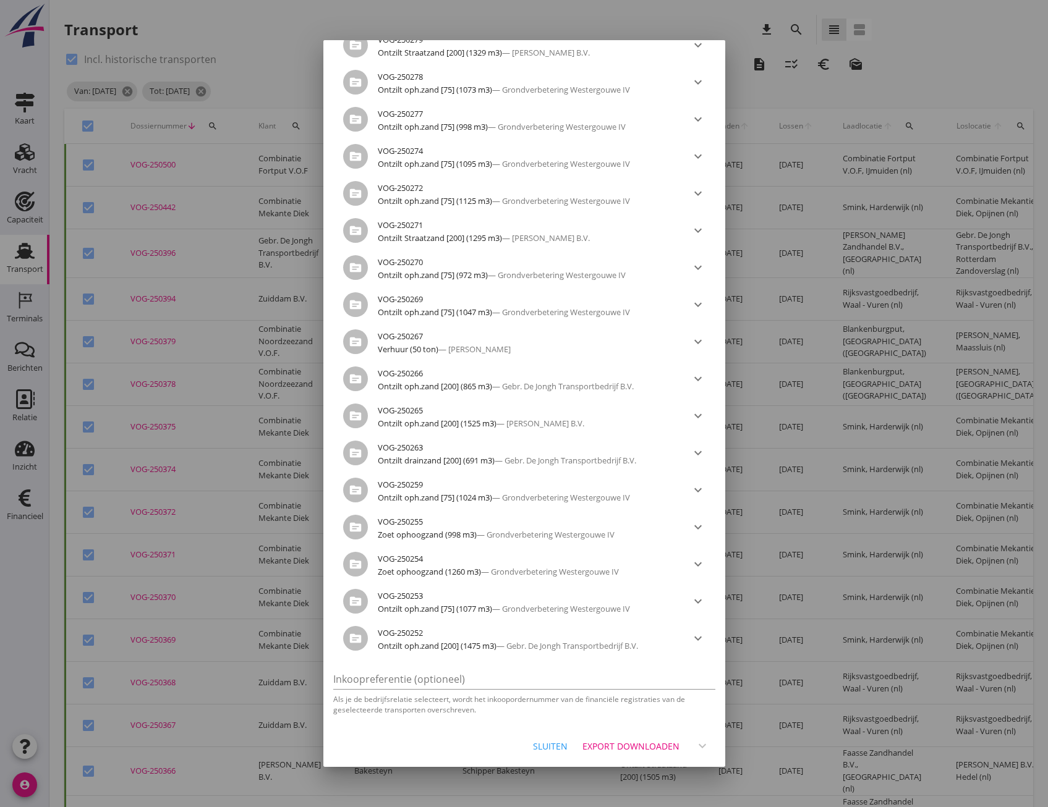
click at [621, 747] on div "Export downloaden" at bounding box center [630, 746] width 97 height 13
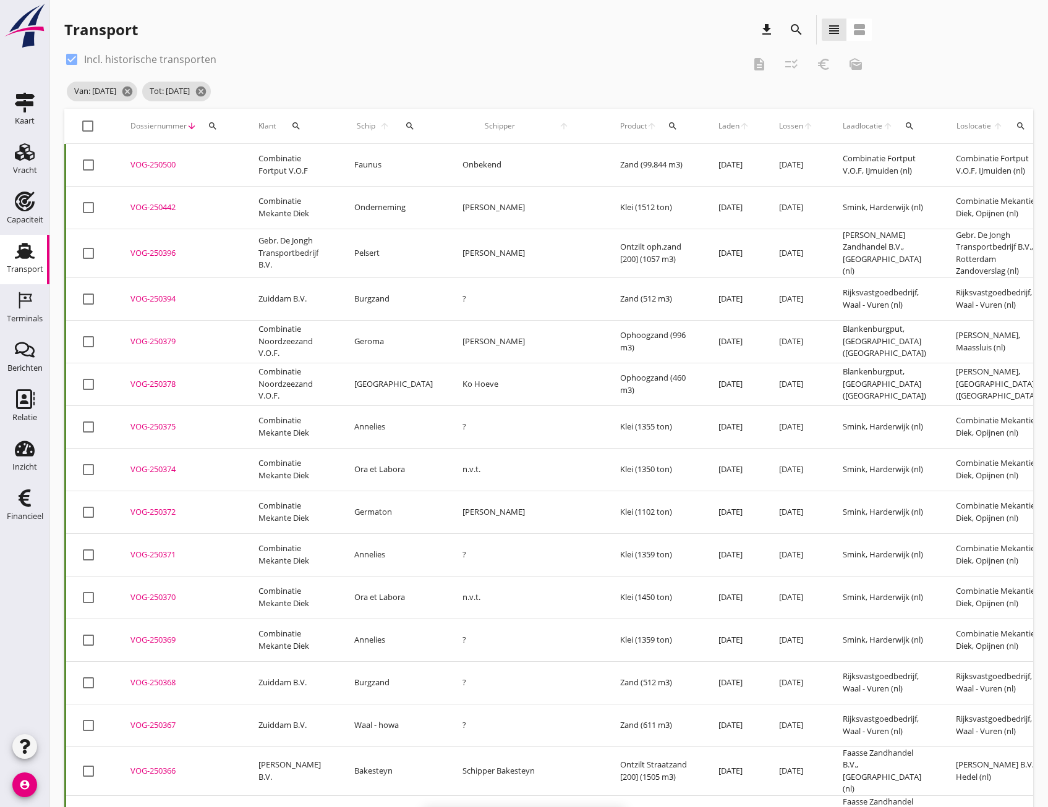
checkbox input "false"
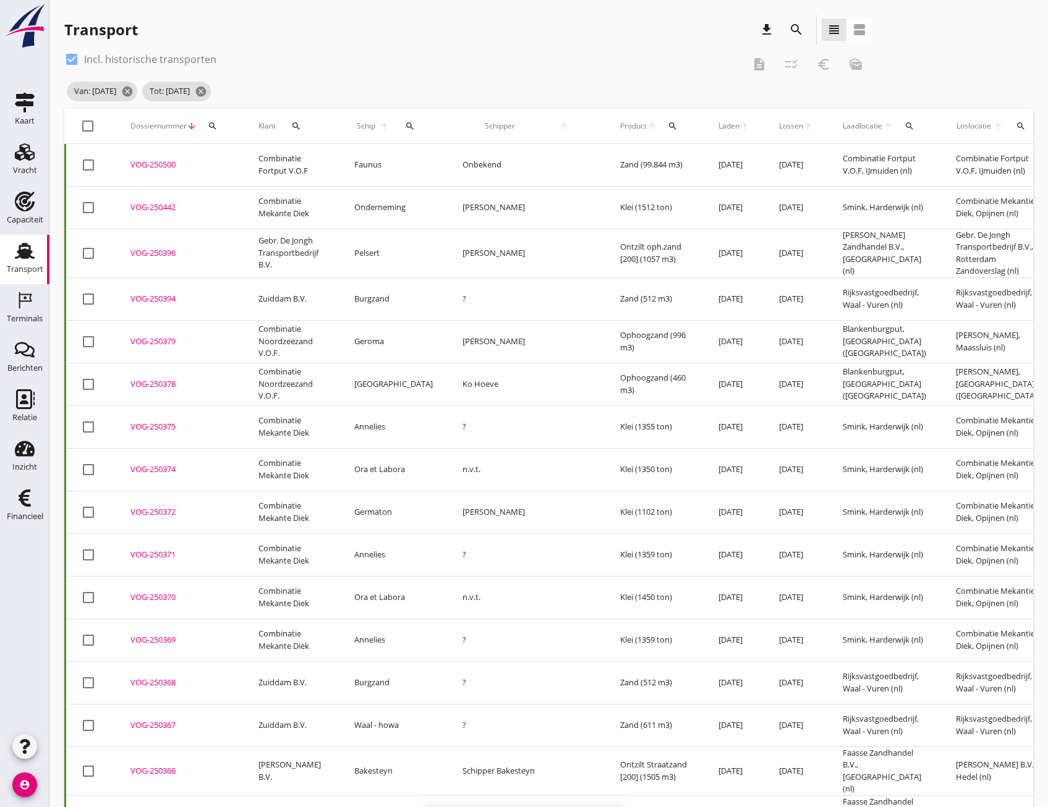
checkbox input "false"
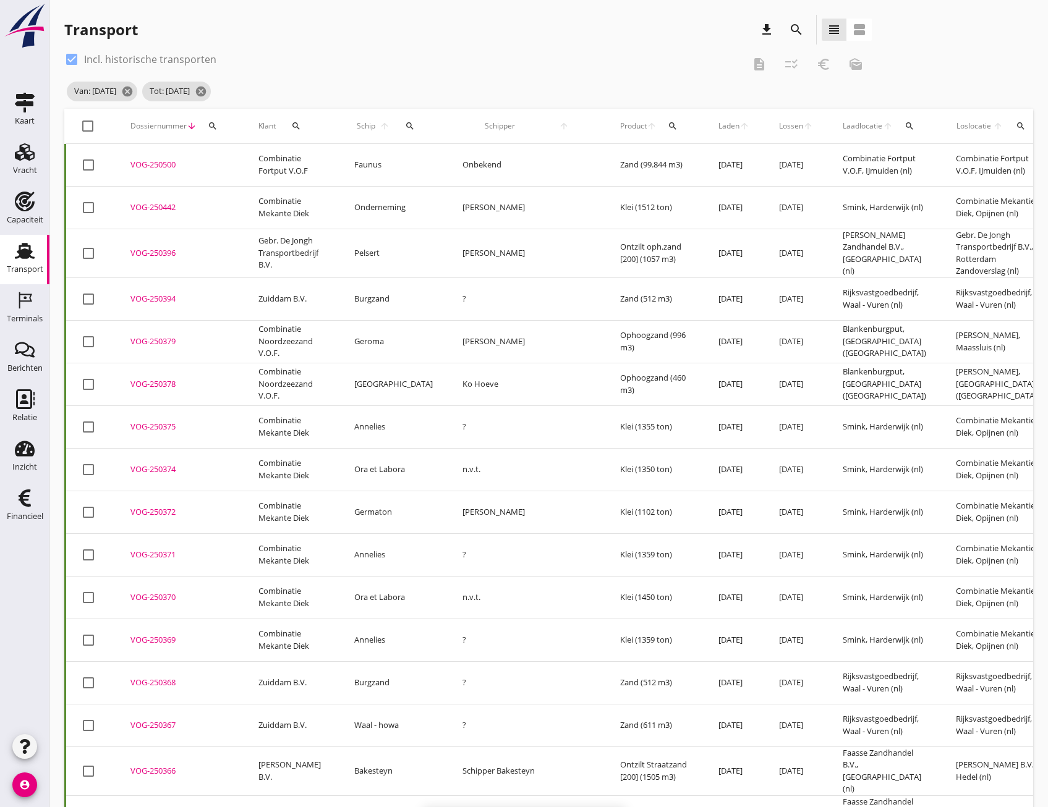
checkbox input "false"
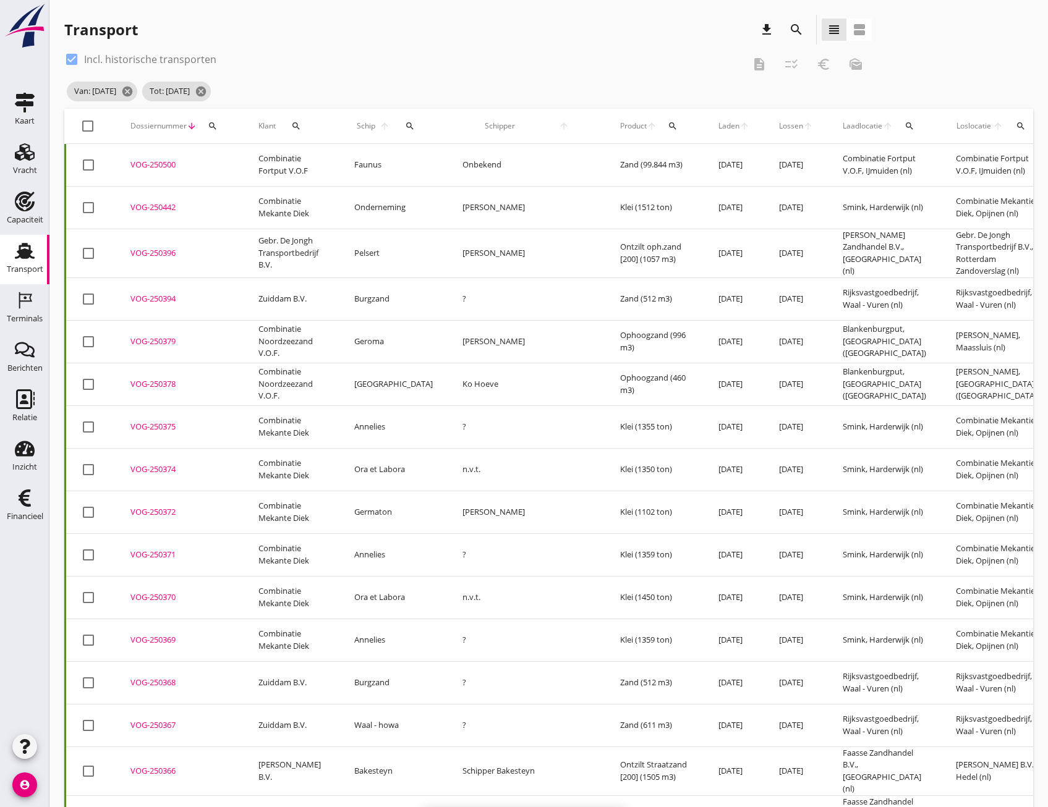
checkbox input "false"
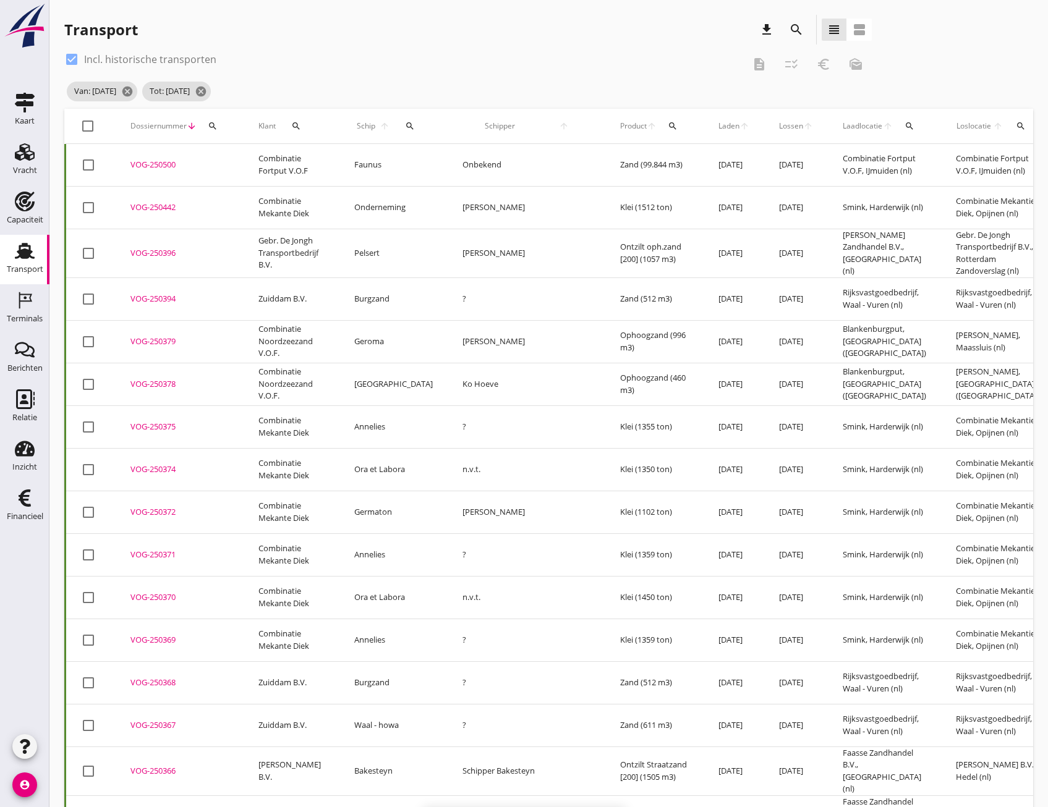
checkbox input "false"
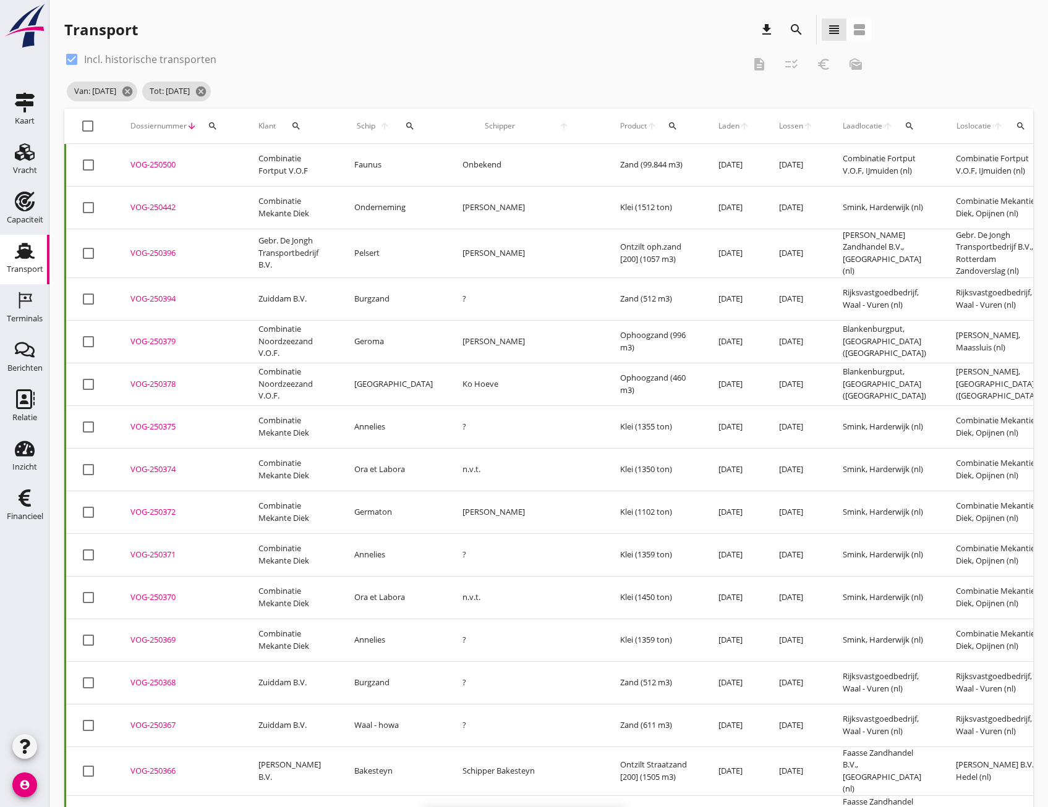
checkbox input "false"
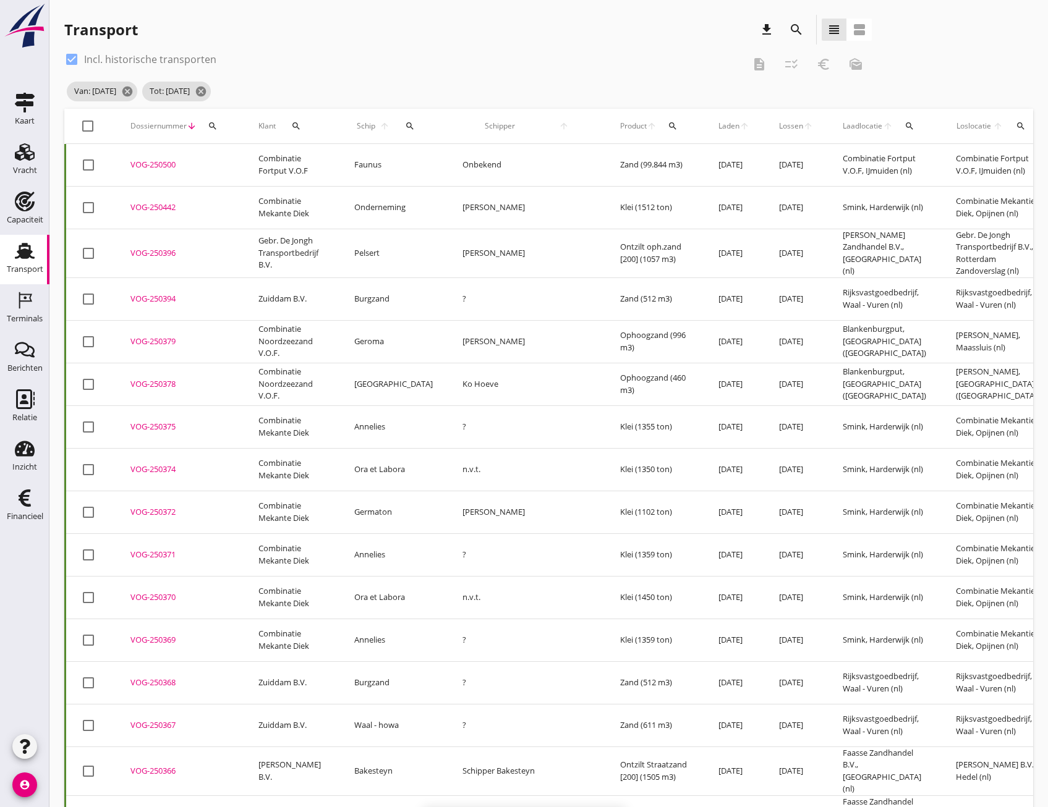
checkbox input "false"
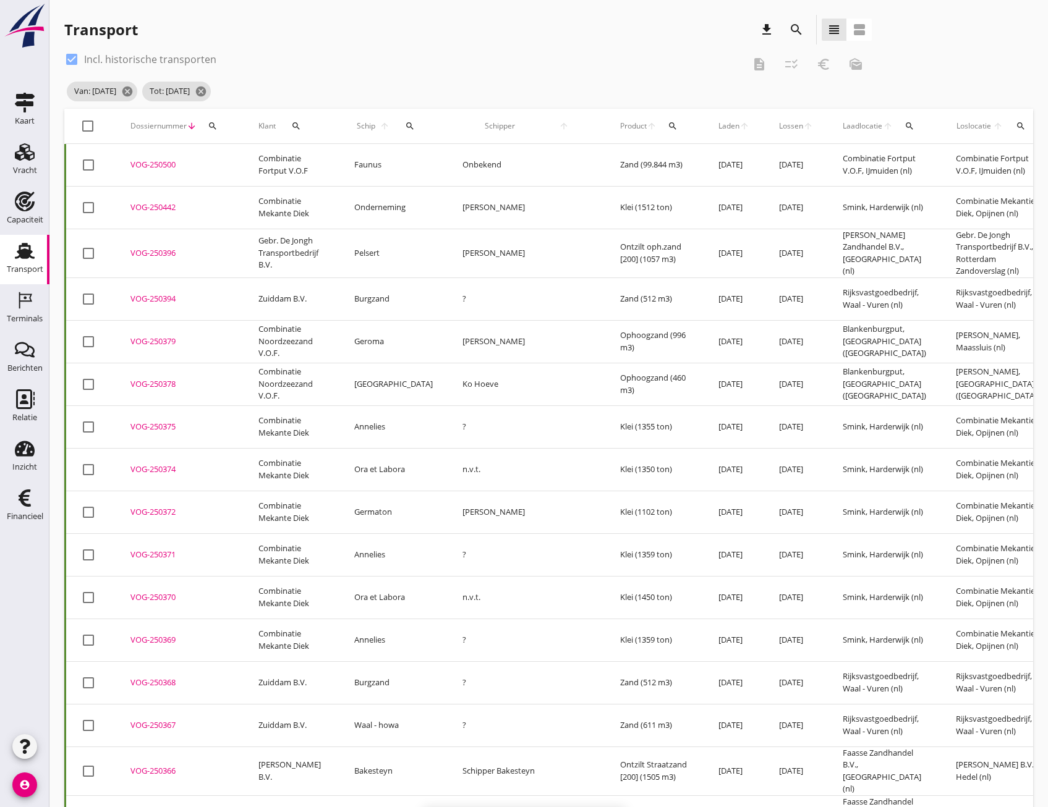
checkbox input "false"
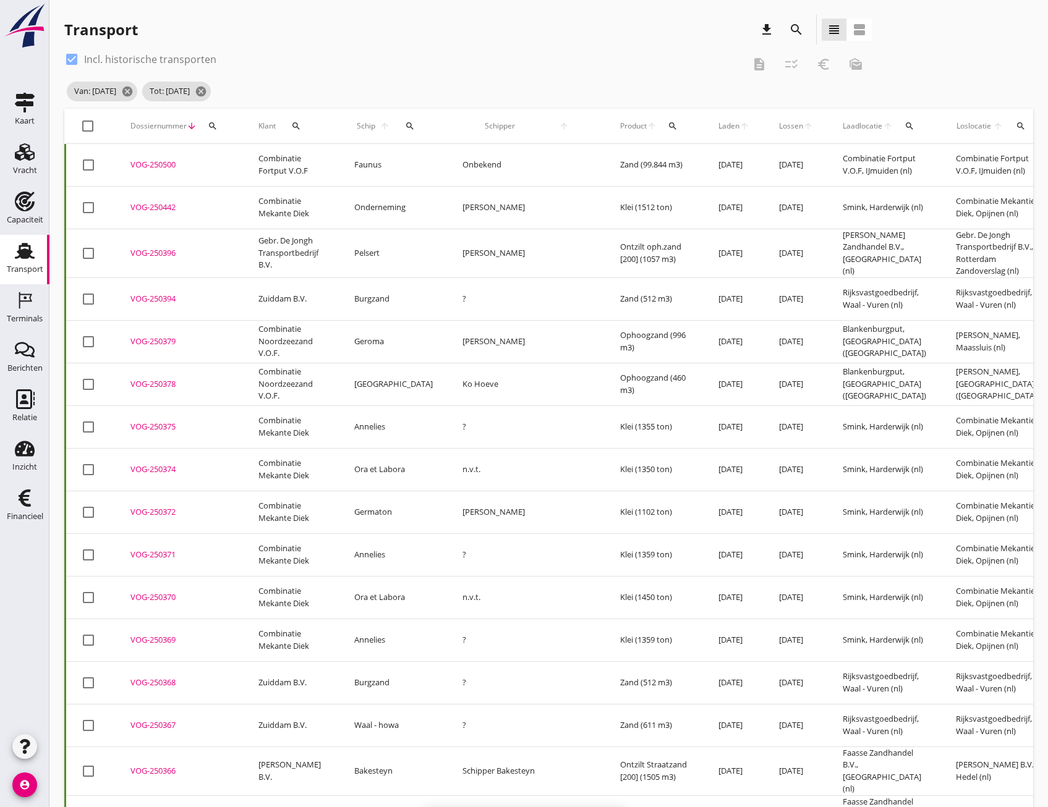
checkbox input "false"
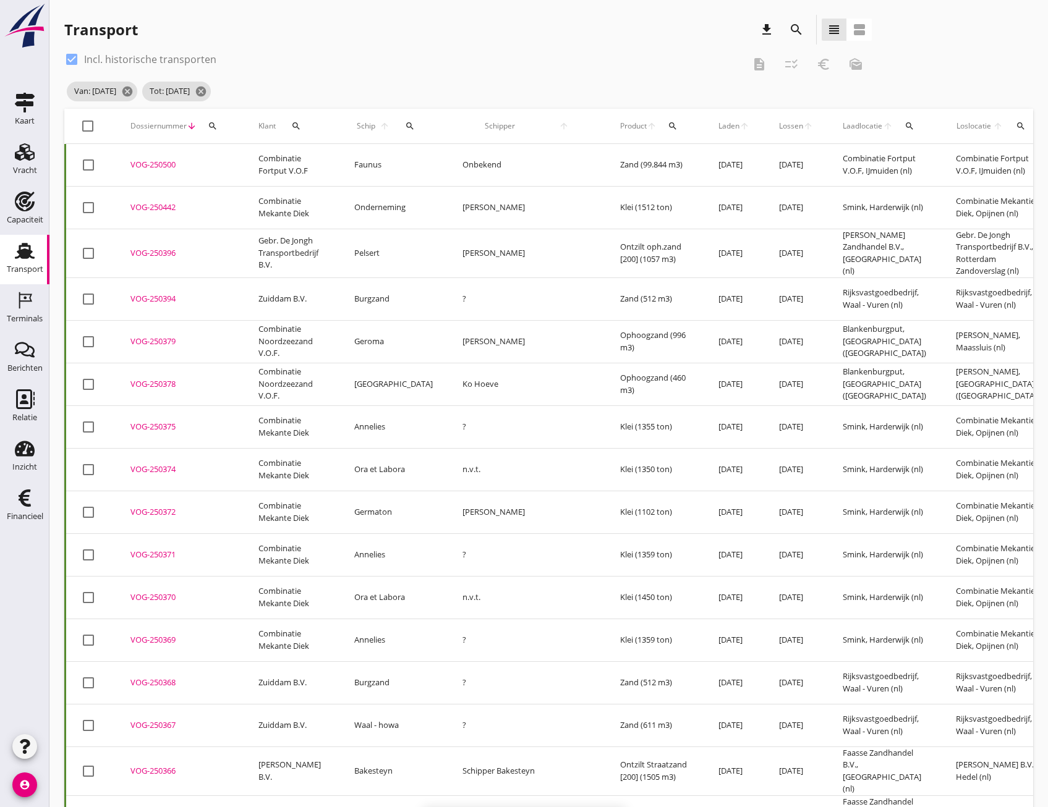
checkbox input "false"
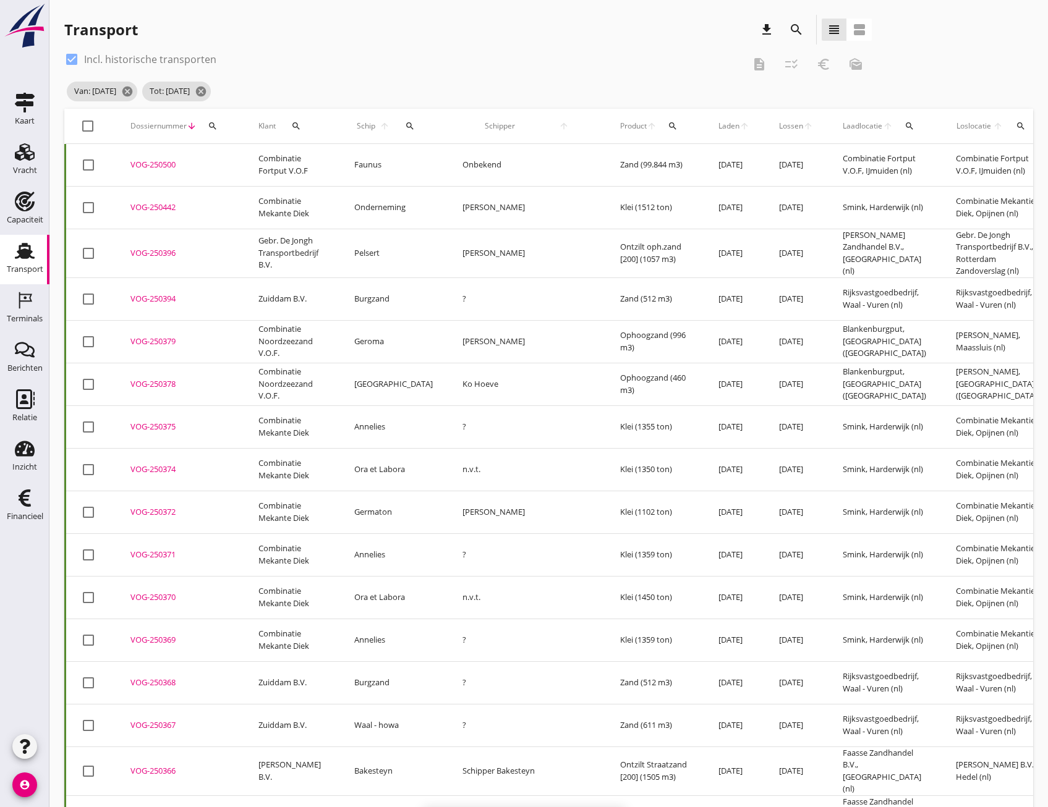
checkbox input "false"
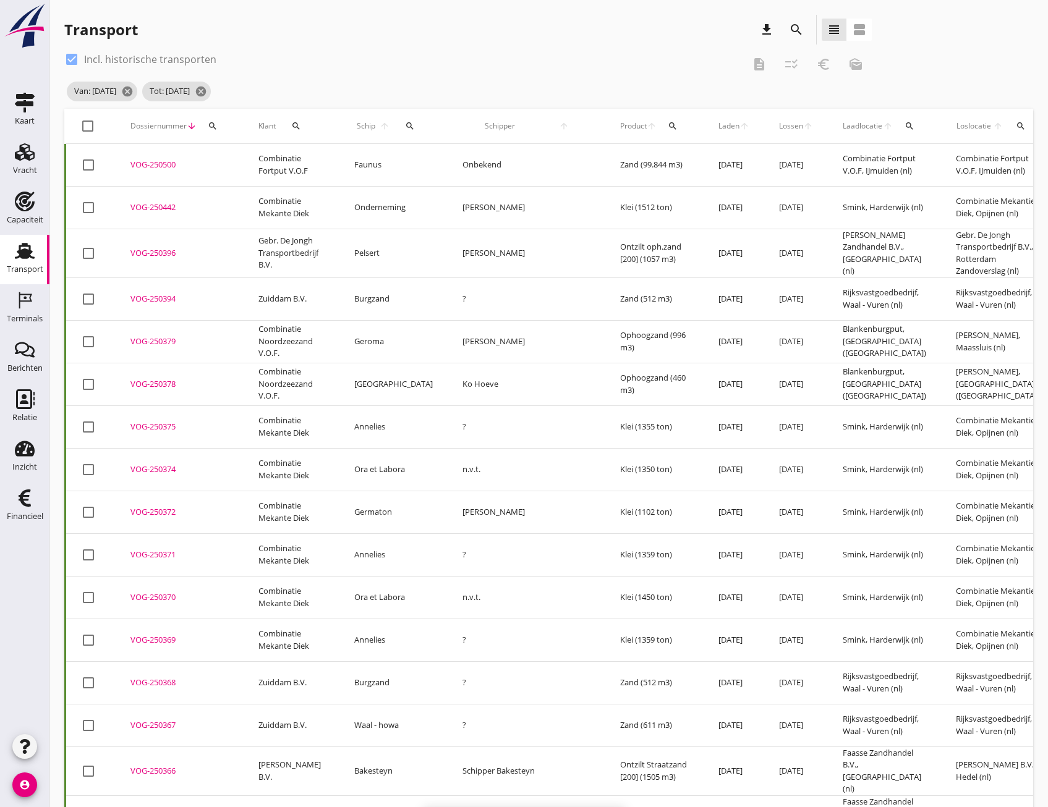
checkbox input "false"
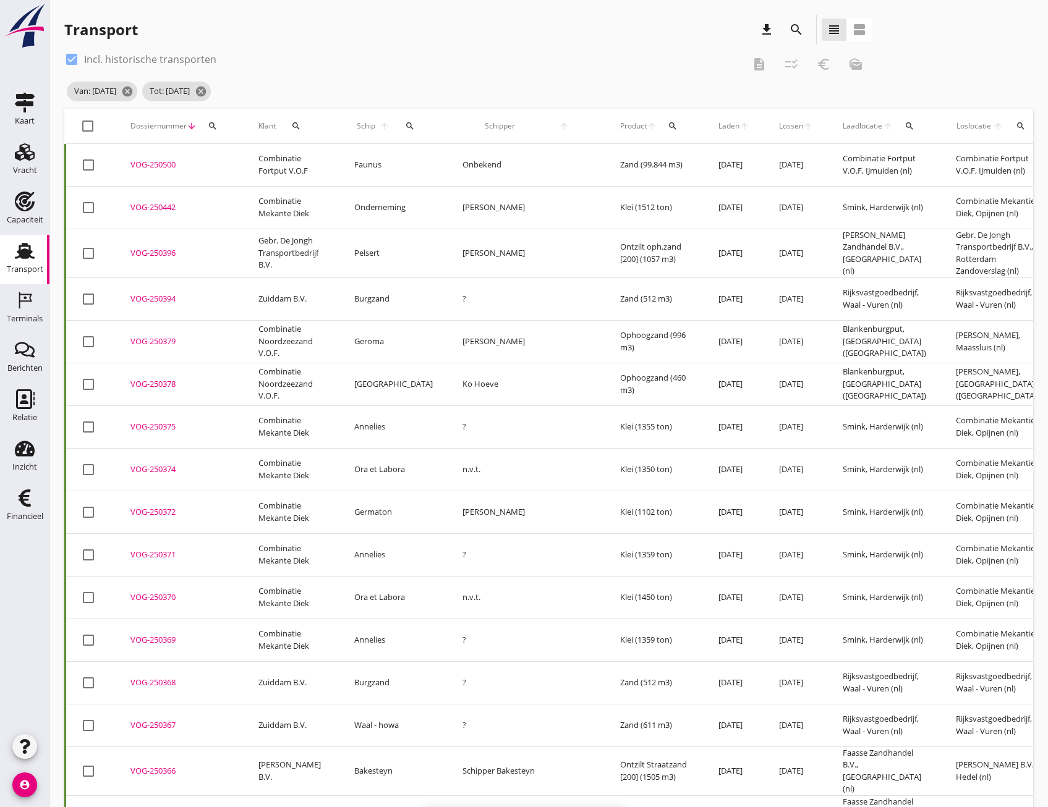
checkbox input "false"
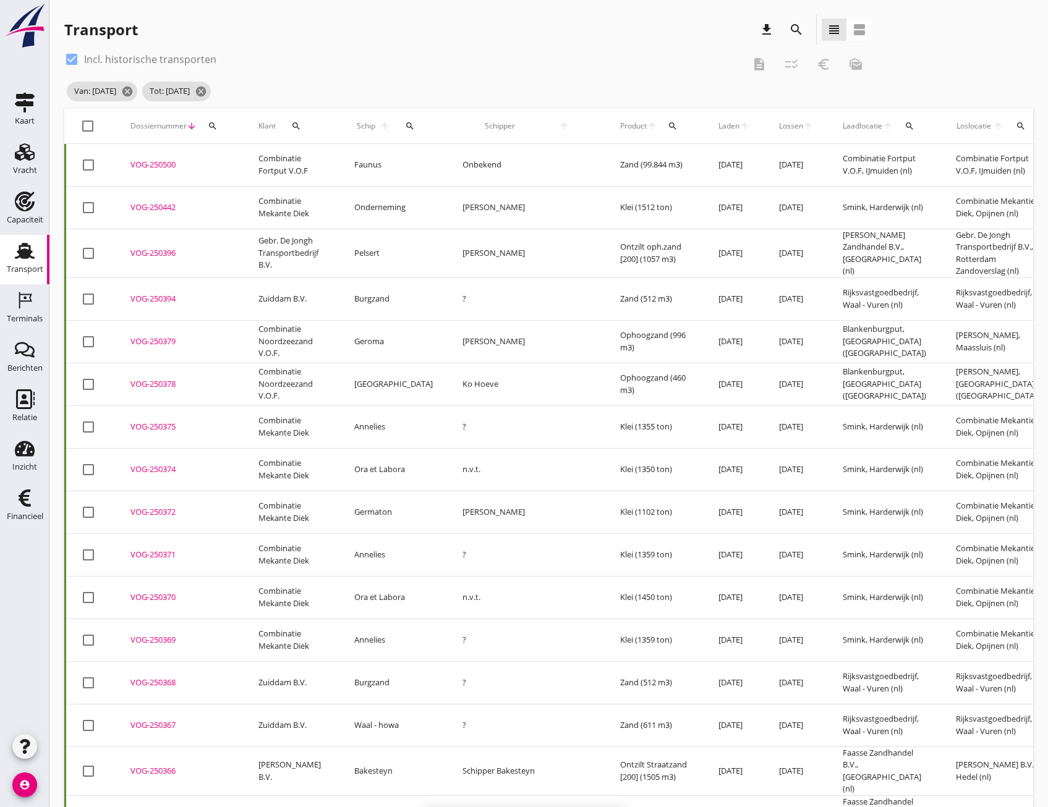
checkbox input "false"
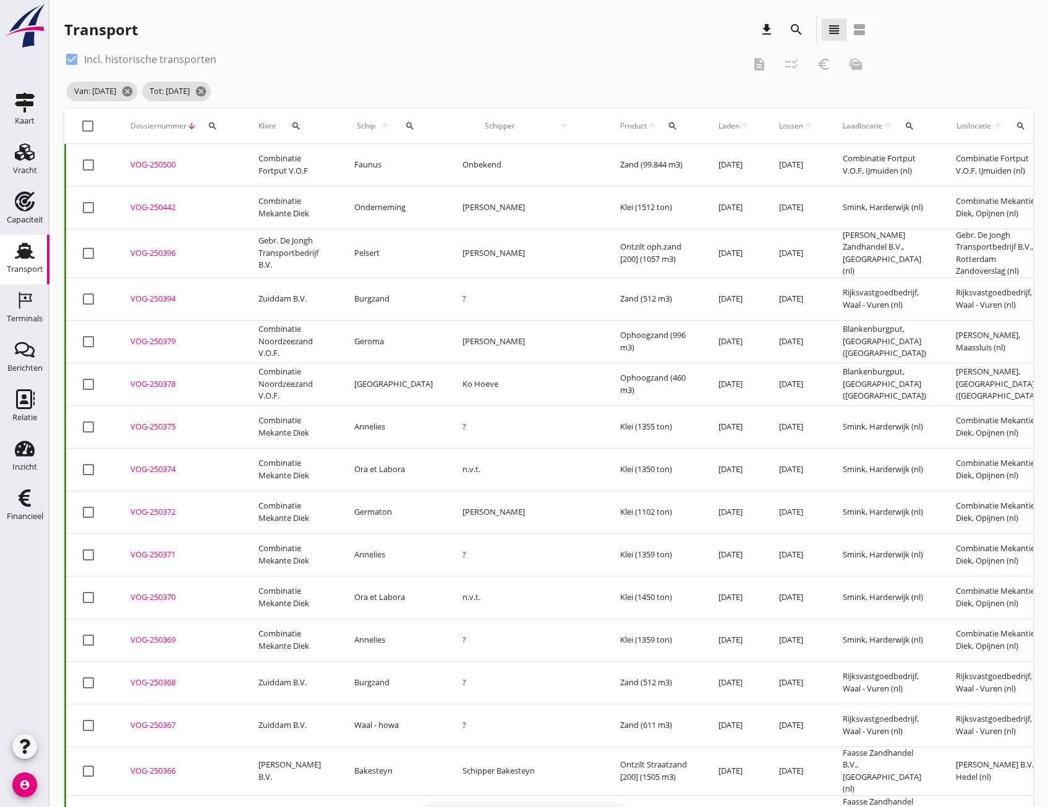
checkbox input "false"
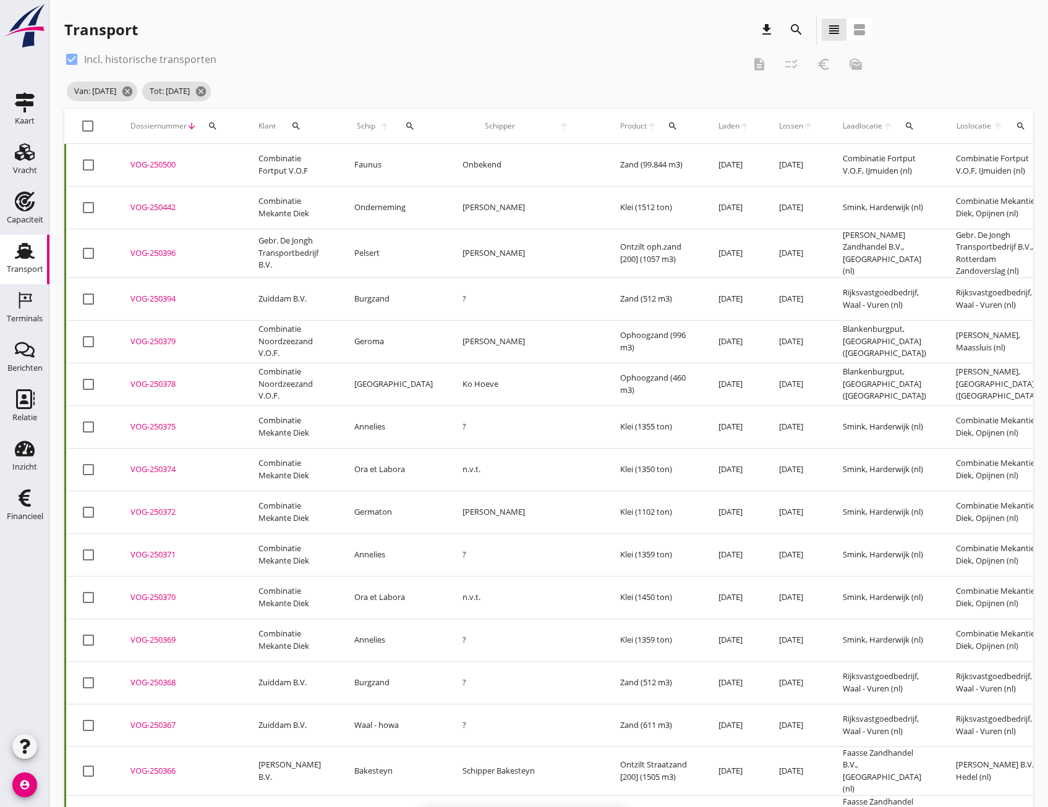
checkbox input "false"
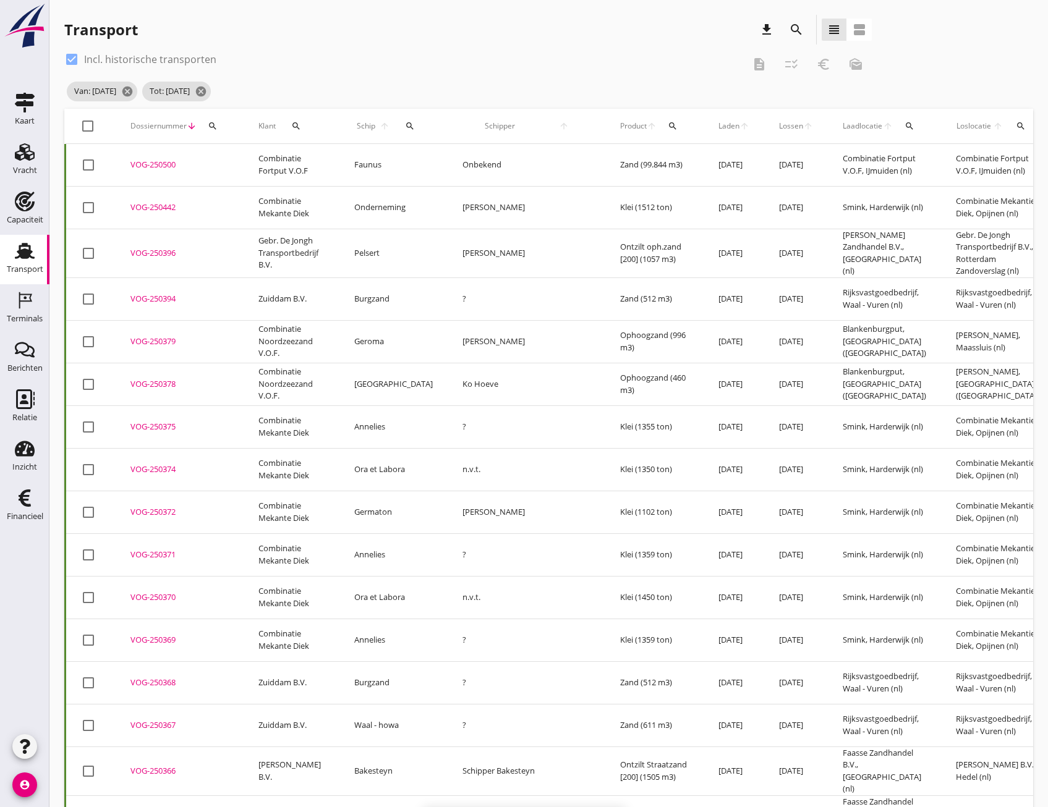
checkbox input "false"
